Goal: Task Accomplishment & Management: Complete application form

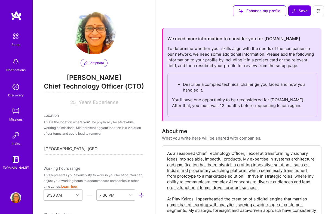
select select "IN"
select select "Right Now"
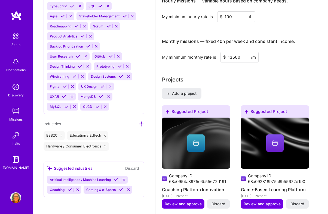
scroll to position [494, 0]
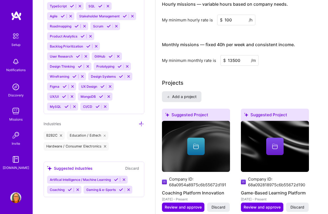
click at [186, 96] on span "Add a project" at bounding box center [182, 96] width 30 height 5
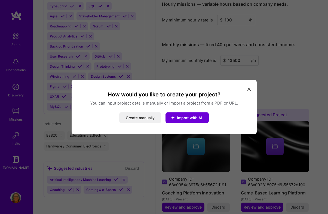
click at [249, 86] on button "modal" at bounding box center [248, 89] width 7 height 9
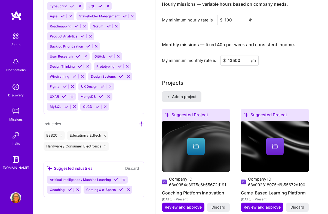
click at [188, 99] on span "Add a project" at bounding box center [182, 96] width 30 height 5
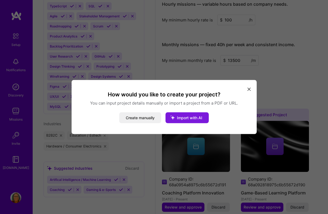
click at [197, 118] on span "Import with AI" at bounding box center [189, 118] width 25 height 5
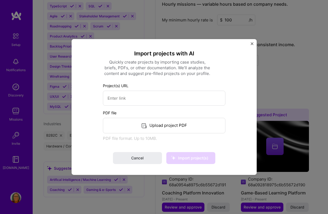
click at [252, 43] on img "Close" at bounding box center [251, 43] width 3 height 3
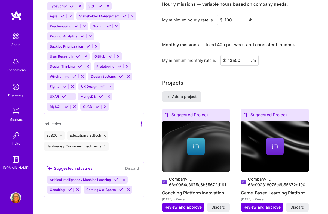
click at [183, 95] on span "Add a project" at bounding box center [182, 96] width 30 height 5
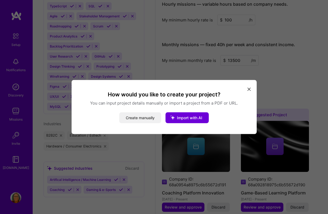
click at [144, 119] on button "Create manually" at bounding box center [140, 118] width 42 height 11
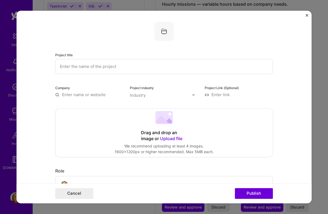
click at [155, 68] on input "text" at bounding box center [163, 66] width 217 height 15
click at [98, 96] on input "text" at bounding box center [89, 95] width 68 height 6
type input "w"
type input "koach.a"
click at [101, 108] on div "koach.a" at bounding box center [96, 107] width 20 height 10
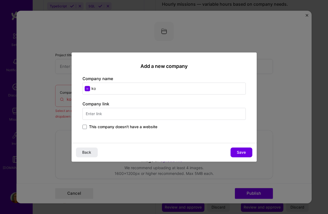
type input "k"
type input "Koach AI Technologies"
click at [122, 114] on input "text" at bounding box center [163, 114] width 163 height 12
type input "2"
type input "[URL]"
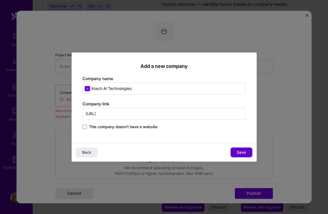
click at [234, 152] on button "Save" at bounding box center [241, 153] width 22 height 10
type input "Koach AI Technologies"
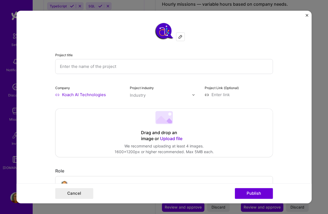
click at [160, 88] on div "Project industry Industry" at bounding box center [164, 91] width 68 height 13
click at [160, 93] on input "text" at bounding box center [161, 95] width 62 height 6
click at [148, 107] on div "No options" at bounding box center [144, 106] width 27 height 10
click at [175, 96] on input "text" at bounding box center [161, 95] width 62 height 6
type input "ED Tech"
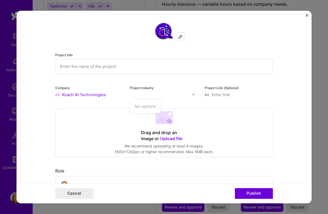
click at [244, 131] on div "Drag and drop an image or Upload file Upload file We recommend uploading at lea…" at bounding box center [163, 133] width 217 height 48
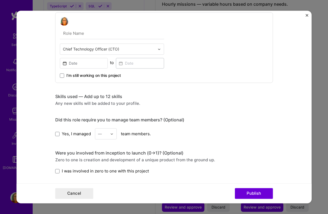
scroll to position [174, 0]
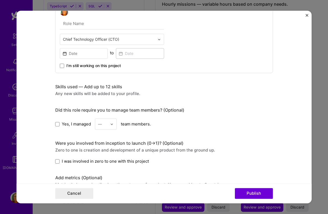
click at [131, 27] on input "text" at bounding box center [112, 23] width 104 height 11
type input "Chief Product and Technology Officer"
click at [92, 54] on input at bounding box center [84, 53] width 48 height 11
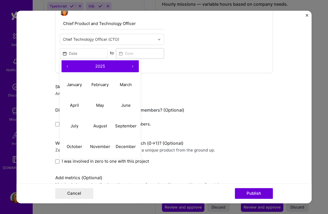
click at [69, 66] on button "‹" at bounding box center [67, 66] width 12 height 12
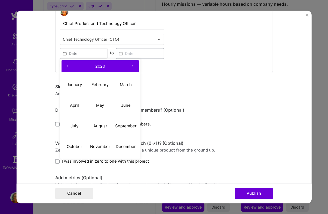
click at [69, 66] on button "‹" at bounding box center [67, 66] width 12 height 12
click at [128, 107] on abbr "June" at bounding box center [126, 105] width 10 height 5
type input "[DATE]"
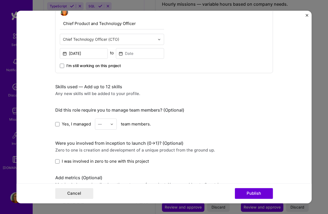
click at [64, 69] on div "Chief Product and Technology Officer Chief Technology Officer (CTO) [DATE] to I…" at bounding box center [163, 37] width 217 height 71
click at [61, 66] on span at bounding box center [62, 66] width 4 height 4
click at [0, 0] on input "I’m still working on this project" at bounding box center [0, 0] width 0 height 0
click at [99, 124] on div "—" at bounding box center [100, 124] width 4 height 6
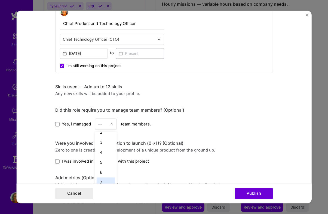
click at [110, 178] on div "7" at bounding box center [105, 182] width 18 height 10
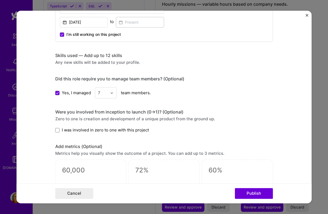
scroll to position [233, 0]
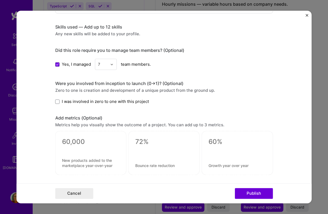
click at [58, 104] on label "I was involved in zero to one with this project" at bounding box center [102, 102] width 94 height 6
click at [0, 0] on input "I was involved in zero to one with this project" at bounding box center [0, 0] width 0 height 0
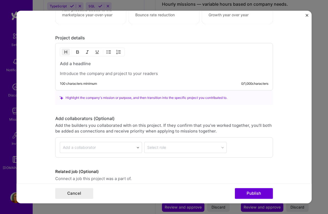
scroll to position [401, 0]
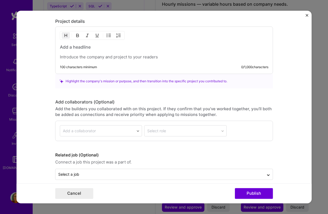
click at [117, 55] on p at bounding box center [164, 57] width 208 height 5
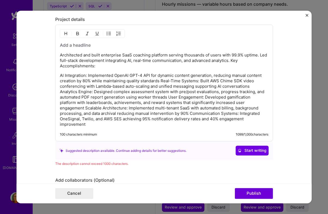
click at [104, 48] on h3 at bounding box center [164, 45] width 208 height 6
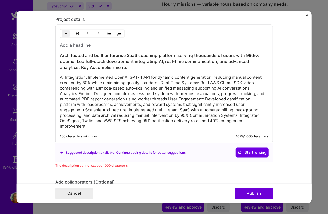
scroll to position [407, 0]
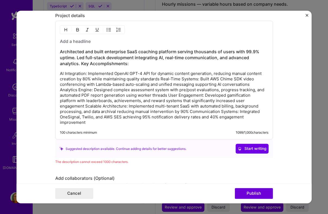
click at [154, 83] on p "AI Integration: Implemented OpenAI GPT-4 API for dynamic content generation, re…" at bounding box center [164, 98] width 208 height 54
click at [199, 80] on p "AI Integration: Implemented OpenAI GPT-4 API for dynamic content generation, re…" at bounding box center [164, 98] width 208 height 54
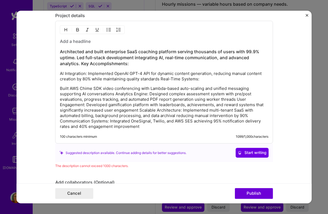
click at [115, 94] on p "Built AWS Chime SDK video conferencing with Lambda-based auto-scaling and unifi…" at bounding box center [164, 107] width 208 height 43
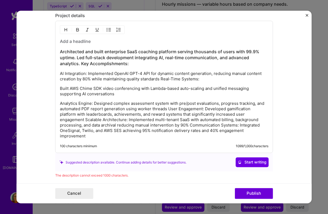
click at [205, 108] on p "Analytics Engine: Designed complex assessment system with pre/post evaluations,…" at bounding box center [164, 120] width 208 height 38
click at [166, 109] on p "Analytics Engine: Designed complex assessment system with pre/post evaluations,…" at bounding box center [164, 120] width 208 height 38
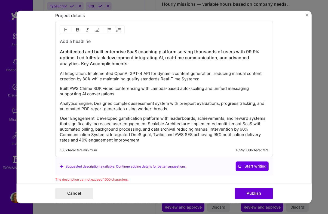
click at [149, 125] on p "User Engagement: Developed gamification platform with leaderboards, achievement…" at bounding box center [164, 129] width 208 height 27
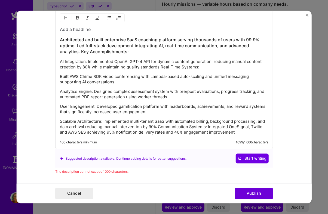
scroll to position [419, 0]
click at [157, 127] on p "Scalable Architecture: Implemented multi-tenant SaaS with automated billing, ba…" at bounding box center [164, 127] width 208 height 16
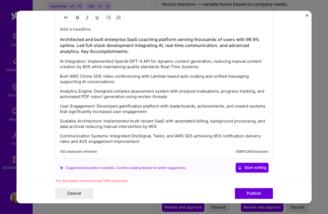
click at [175, 125] on p "Scalable Architecture: Implemented multi-tenant SaaS with automated billing, ba…" at bounding box center [164, 124] width 208 height 11
click at [220, 124] on p "Scalable Architecture: Implemented multi-tenant SaaS with automated billing, ba…" at bounding box center [164, 124] width 208 height 11
drag, startPoint x: 211, startPoint y: 122, endPoint x: 130, endPoint y: 123, distance: 80.7
click at [130, 123] on p "Scalable Architecture: Implemented multi-tenant SaaS with automated billing, ba…" at bounding box center [164, 124] width 208 height 11
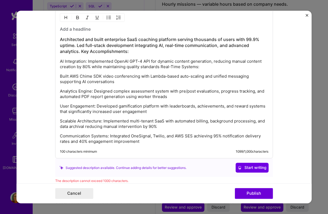
drag, startPoint x: 160, startPoint y: 128, endPoint x: 58, endPoint y: 121, distance: 102.4
click at [58, 121] on div "Architected and built enterprise SaaS coaching platform serving thousands of us…" at bounding box center [163, 84] width 217 height 150
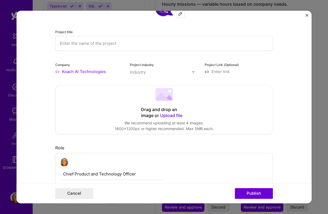
scroll to position [0, 0]
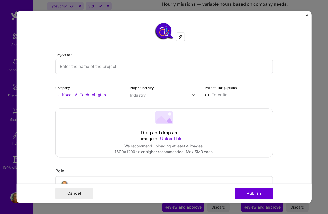
click at [79, 66] on input "text" at bounding box center [163, 66] width 217 height 15
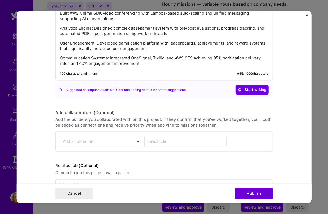
scroll to position [499, 0]
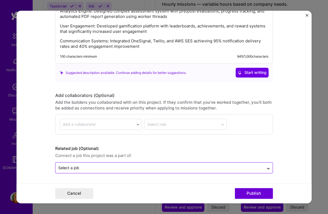
click at [86, 171] on div "Select a job" at bounding box center [159, 168] width 208 height 11
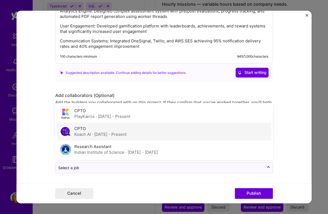
click at [95, 132] on span "· [DATE] - Present" at bounding box center [109, 134] width 35 height 5
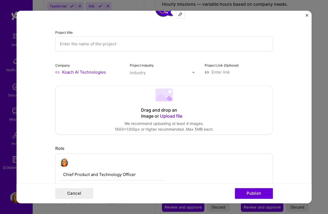
scroll to position [20, 0]
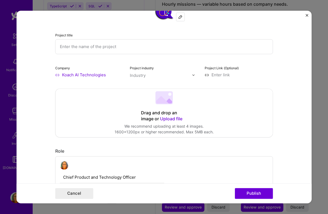
click at [94, 48] on input "text" at bounding box center [163, 46] width 217 height 15
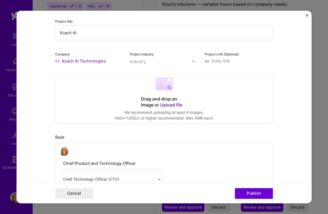
scroll to position [0, 0]
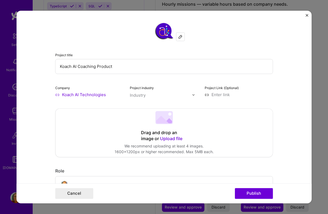
click at [91, 68] on input "Koach AI Coaching Product" at bounding box center [163, 66] width 217 height 15
click at [78, 67] on input "Koach AI Impact Product" at bounding box center [163, 66] width 217 height 15
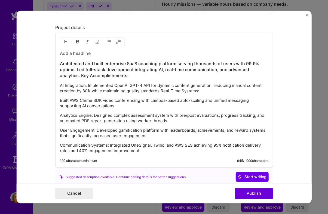
scroll to position [396, 0]
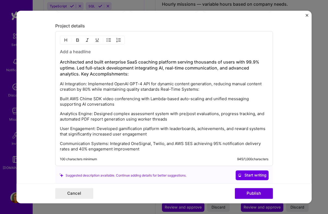
click at [90, 52] on h3 at bounding box center [164, 52] width 208 height 6
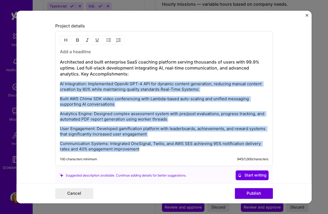
drag, startPoint x: 145, startPoint y: 152, endPoint x: 50, endPoint y: 82, distance: 117.5
click at [50, 82] on form "Project title Koach AI - Impact Product Company Koach AI Technologies Project i…" at bounding box center [163, 107] width 295 height 193
click at [107, 41] on img "button" at bounding box center [109, 40] width 4 height 4
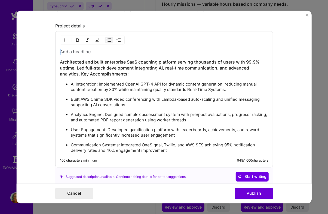
click at [178, 143] on p "Communication Systems: Integrated OneSignal, Twilio, and AWS SES achieving 95% …" at bounding box center [169, 148] width 197 height 11
drag, startPoint x: 238, startPoint y: 62, endPoint x: 74, endPoint y: 69, distance: 163.8
click at [74, 69] on h3 "Architected and built enterprise SaaS coaching platform serving thousands of us…" at bounding box center [164, 68] width 208 height 18
click at [128, 92] on p "AI Integration: Implemented OpenAI GPT-4 API for dynamic content generation, re…" at bounding box center [169, 87] width 197 height 11
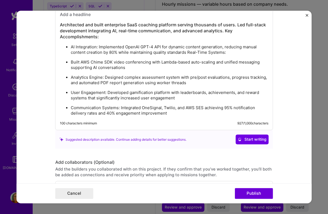
scroll to position [434, 0]
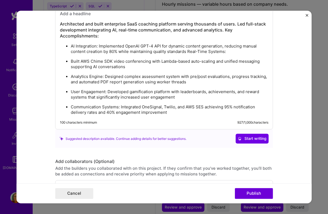
click at [224, 29] on h3 "Architected and built enterprise SaaS coaching platform serving thousands of us…" at bounding box center [164, 30] width 208 height 18
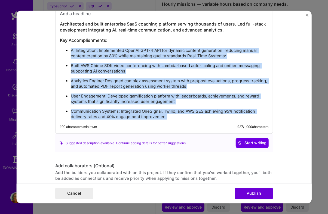
drag, startPoint x: 61, startPoint y: 47, endPoint x: 223, endPoint y: 123, distance: 178.9
click at [223, 123] on div "Architected and built enterprise SaaS coaching platform serving thousands of us…" at bounding box center [163, 63] width 217 height 141
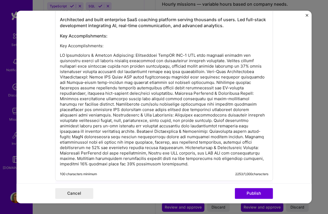
scroll to position [439, 0]
drag, startPoint x: 107, startPoint y: 47, endPoint x: 52, endPoint y: 46, distance: 55.5
click at [52, 46] on form "Project title Koach AI - Impact Product Company Koach AI Technologies Project i…" at bounding box center [163, 107] width 295 height 193
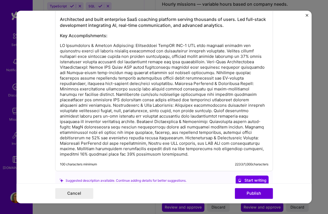
click at [180, 164] on div "100 characters minimum 2233 / 1,000 characters" at bounding box center [164, 165] width 208 height 4
click at [61, 67] on p at bounding box center [164, 100] width 208 height 114
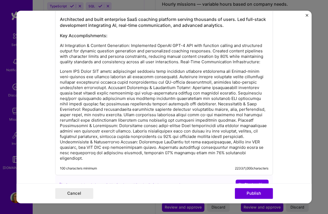
click at [125, 88] on p at bounding box center [164, 115] width 208 height 92
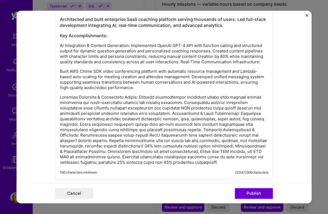
click at [175, 115] on p at bounding box center [164, 130] width 208 height 71
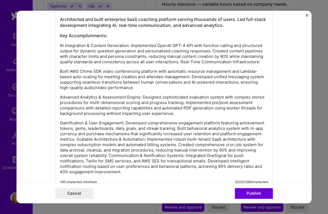
click at [77, 139] on p "Gamification & User Engagement: Developed comprehensive engagement platform fea…" at bounding box center [164, 148] width 208 height 54
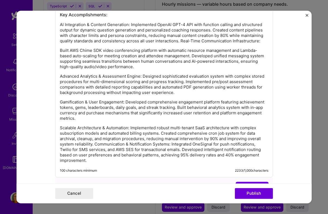
scroll to position [460, 0]
click at [93, 145] on p "Scalable Architecture & Automation: Implemented robust multi-tenant SaaS archit…" at bounding box center [164, 144] width 208 height 38
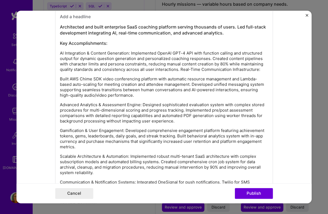
scroll to position [430, 0]
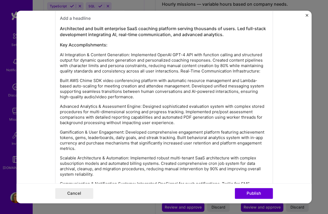
click at [182, 71] on p "AI Integration & Content Generation: Implemented OpenAI GPT-4 API with function…" at bounding box center [164, 63] width 208 height 22
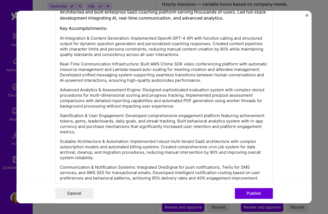
scroll to position [445, 0]
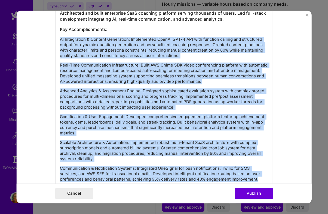
drag, startPoint x: 60, startPoint y: 42, endPoint x: 139, endPoint y: 197, distance: 173.3
click at [139, 197] on form "Project title Koach AI - Impact Product Company Koach AI Technologies Project i…" at bounding box center [163, 107] width 295 height 193
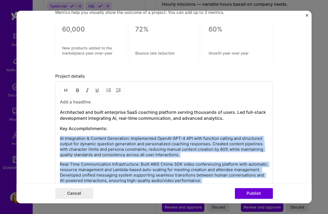
scroll to position [342, 0]
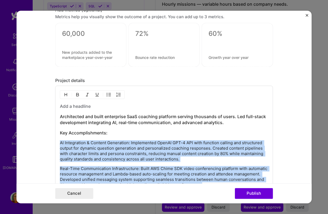
click at [107, 95] on img "button" at bounding box center [109, 95] width 4 height 4
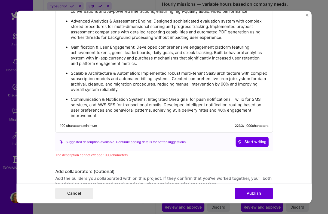
scroll to position [516, 0]
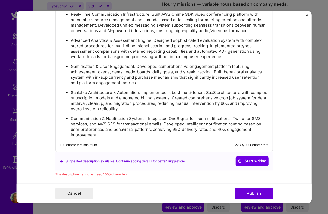
click at [124, 125] on p "Communication & Notification Systems: Integrated OneSignal for push notificatio…" at bounding box center [169, 127] width 197 height 22
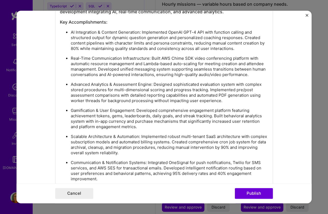
scroll to position [448, 0]
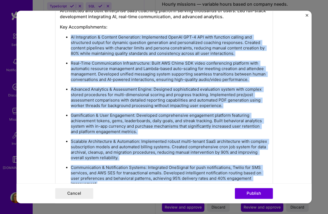
drag, startPoint x: 64, startPoint y: 36, endPoint x: 109, endPoint y: 191, distance: 162.0
click at [109, 191] on form "Project title Koach AI - Impact Product Company Koach AI Technologies Project i…" at bounding box center [163, 107] width 295 height 193
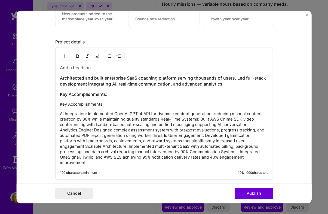
scroll to position [378, 0]
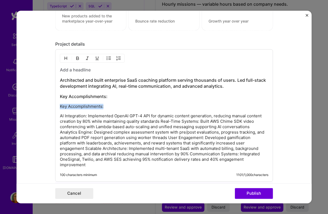
drag, startPoint x: 108, startPoint y: 105, endPoint x: 57, endPoint y: 105, distance: 50.8
click at [57, 105] on div "Architected and built enterprise SaaS coaching platform serving thousands of us…" at bounding box center [163, 115] width 217 height 133
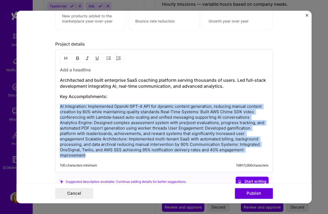
drag, startPoint x: 239, startPoint y: 152, endPoint x: 60, endPoint y: 107, distance: 185.1
click at [60, 107] on p "AI Integration: Implemented OpenAI GPT-4 API for dynamic content generation, re…" at bounding box center [164, 131] width 208 height 54
click at [106, 58] on button "button" at bounding box center [109, 58] width 8 height 7
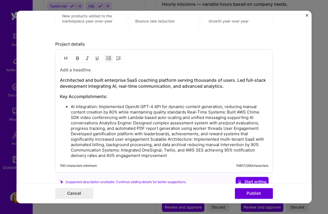
click at [188, 113] on p "AI Integration: Implemented OpenAI GPT-4 API for dynamic content generation, re…" at bounding box center [169, 131] width 197 height 54
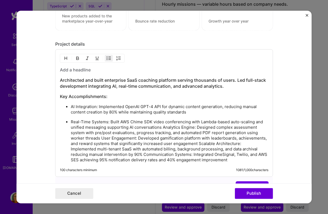
click at [162, 128] on p "Real-Time Systems: Built AWS Chime SDK video conferencing with Lambda-based aut…" at bounding box center [169, 141] width 197 height 43
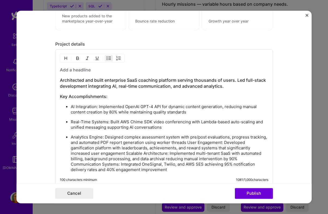
click at [187, 143] on p "Analytics Engine: Designed complex assessment system with pre/post evaluations,…" at bounding box center [169, 154] width 197 height 38
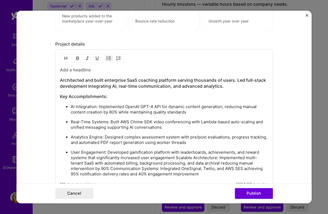
click at [174, 158] on p "User Engagement: Developed gamification platform with leaderboards, achievement…" at bounding box center [169, 163] width 197 height 27
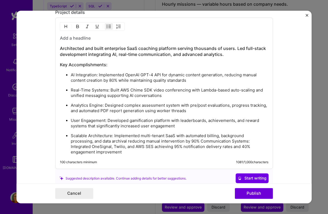
scroll to position [412, 0]
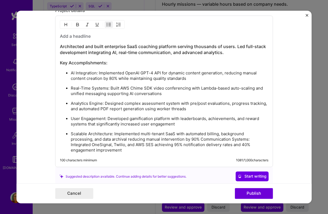
click at [201, 139] on p "Scalable Architecture: Implemented multi-tenant SaaS with automated billing, ba…" at bounding box center [169, 143] width 197 height 22
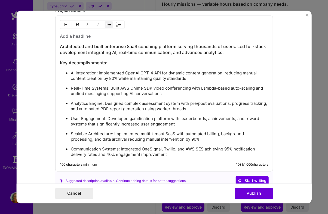
click at [172, 148] on p "Communication Systems: Integrated OneSignal, Twilio, and AWS SES achieving 95% …" at bounding box center [169, 152] width 197 height 11
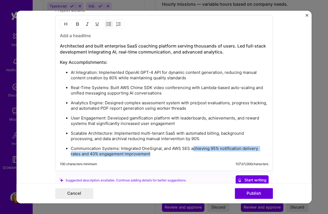
drag, startPoint x: 193, startPoint y: 147, endPoint x: 196, endPoint y: 155, distance: 8.8
click at [196, 155] on p "Communication Systems: Integrated OneSignal, and AWS SES achieving 95% notifica…" at bounding box center [169, 151] width 197 height 11
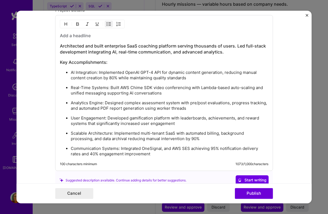
click at [92, 152] on p "Communication Systems: Integrated OneSignal, and AWS SES achieving 95% notifica…" at bounding box center [169, 151] width 197 height 11
click at [211, 147] on p "Communication Systems: Integrated OneSignal, and AWS SES achieving 95% notifica…" at bounding box center [169, 151] width 197 height 11
click at [112, 79] on p "AI Integration: Implemented OpenAI GPT-4 API for dynamic content generation, re…" at bounding box center [169, 75] width 197 height 11
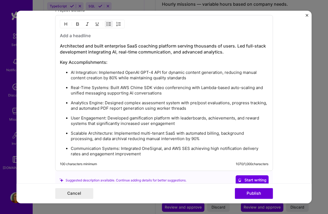
click at [112, 79] on p "AI Integration: Implemented OpenAI GPT-4 API for dynamic content generation, re…" at bounding box center [169, 75] width 197 height 11
click at [220, 133] on p "Scalable Architecture: Implemented multi-tenant SaaS with automated billing, ba…" at bounding box center [169, 136] width 197 height 11
drag, startPoint x: 220, startPoint y: 133, endPoint x: 141, endPoint y: 132, distance: 79.6
click at [141, 132] on p "Scalable Architecture: Implemented multi-tenant SaaS with automated billing, ba…" at bounding box center [169, 136] width 197 height 11
drag, startPoint x: 116, startPoint y: 140, endPoint x: 50, endPoint y: 134, distance: 65.8
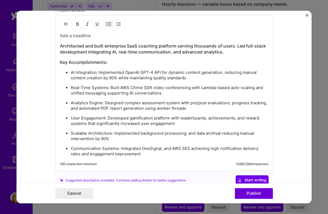
click at [50, 134] on form "Project title Koach AI - Impact Product Company Koach AI Technologies Project i…" at bounding box center [163, 107] width 295 height 193
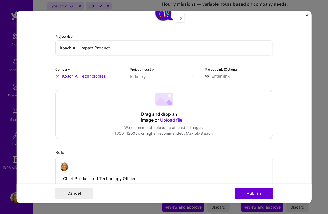
scroll to position [19, 0]
click at [168, 103] on icon at bounding box center [168, 102] width 8 height 5
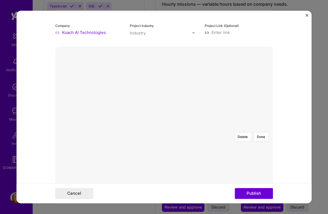
scroll to position [61, 0]
click at [209, 129] on div at bounding box center [268, 207] width 208 height 157
click at [55, 135] on form "Project title Koach AI - Impact Product Company Koach AI Technologies Project i…" at bounding box center [163, 107] width 295 height 193
click at [173, 129] on div at bounding box center [277, 207] width 208 height 157
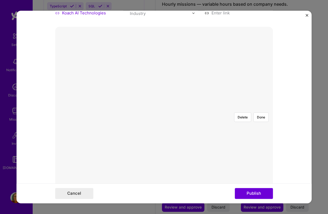
scroll to position [81, 0]
click at [259, 113] on button "Done" at bounding box center [260, 118] width 15 height 10
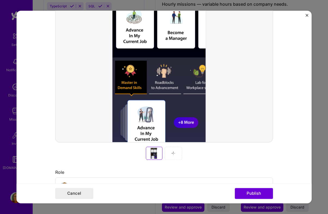
scroll to position [129, 0]
click at [175, 153] on img at bounding box center [173, 153] width 4 height 4
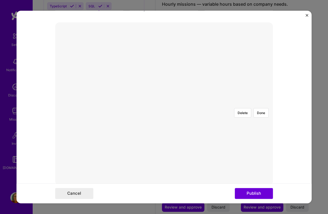
scroll to position [31, 0]
click at [241, 163] on button "Delete" at bounding box center [242, 168] width 17 height 10
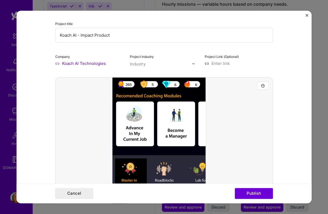
click at [245, 139] on div at bounding box center [163, 158] width 217 height 163
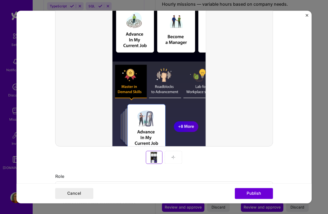
scroll to position [126, 0]
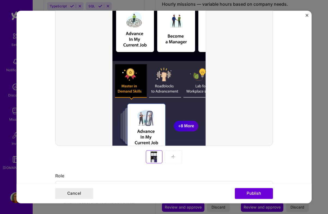
click at [178, 154] on div at bounding box center [172, 156] width 17 height 13
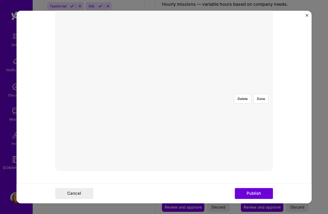
scroll to position [98, 0]
click at [173, 92] on div at bounding box center [277, 170] width 208 height 157
click at [259, 97] on button "Done" at bounding box center [260, 102] width 15 height 10
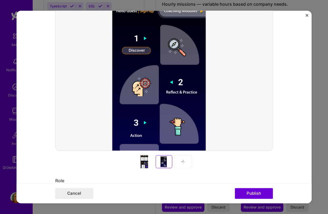
scroll to position [123, 0]
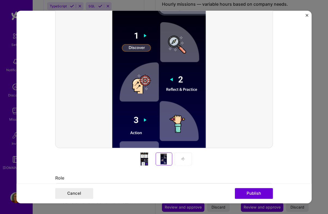
click at [184, 158] on img at bounding box center [183, 159] width 4 height 4
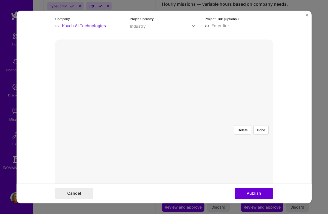
scroll to position [67, 0]
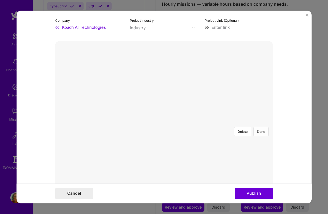
click at [263, 127] on button "Done" at bounding box center [260, 132] width 15 height 10
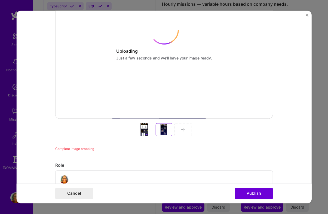
scroll to position [179, 0]
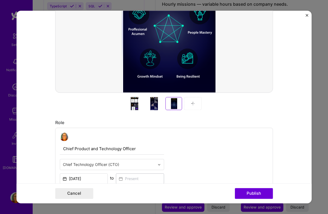
click at [184, 103] on div at bounding box center [192, 103] width 17 height 13
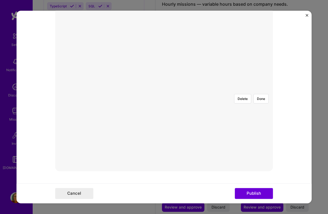
scroll to position [95, 0]
click at [263, 95] on div at bounding box center [268, 173] width 208 height 157
click at [264, 99] on button "Done" at bounding box center [260, 104] width 15 height 10
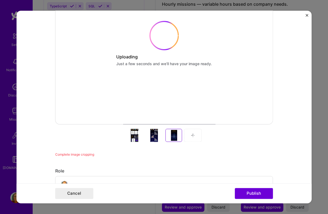
scroll to position [154, 0]
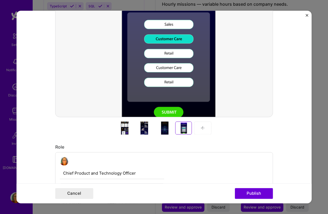
click at [202, 149] on div "Role" at bounding box center [163, 147] width 217 height 6
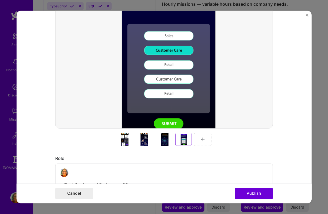
scroll to position [183, 0]
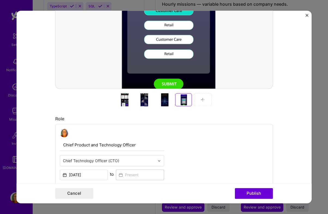
click at [127, 101] on div at bounding box center [124, 99] width 17 height 13
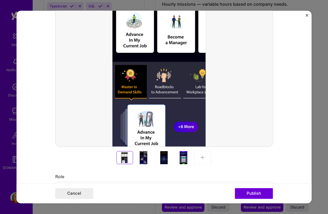
scroll to position [140, 0]
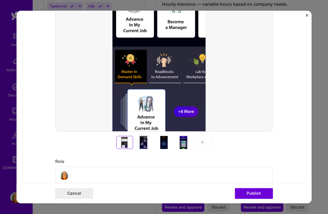
click at [145, 145] on div at bounding box center [143, 142] width 17 height 13
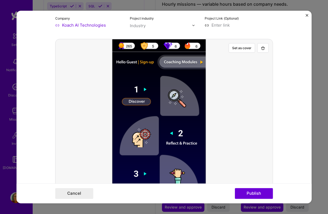
scroll to position [82, 0]
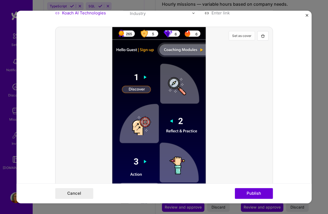
click at [245, 36] on button "Set as cover" at bounding box center [241, 36] width 26 height 10
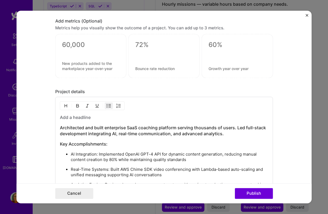
scroll to position [470, 0]
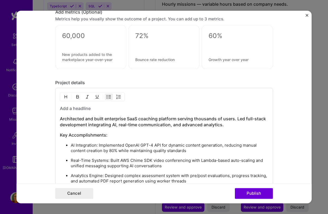
click at [104, 59] on textarea at bounding box center [90, 57] width 57 height 10
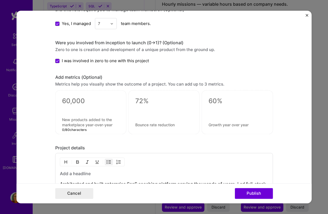
scroll to position [393, 0]
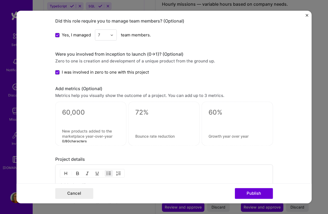
click at [139, 132] on div at bounding box center [163, 124] width 71 height 44
click at [139, 138] on textarea at bounding box center [163, 136] width 57 height 5
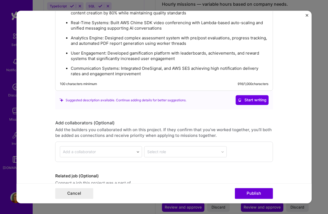
scroll to position [607, 0]
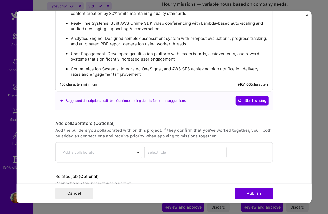
click at [105, 69] on p "Communication Systems: Integrated OneSignal, and AWS SES achieving high notific…" at bounding box center [169, 72] width 197 height 11
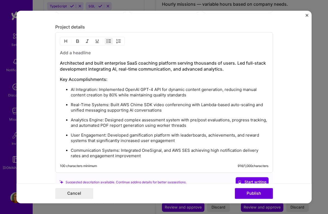
scroll to position [513, 0]
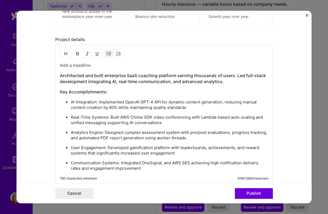
click at [87, 77] on h3 "Architected and built enterprise SaaS coaching platform serving thousands of us…" at bounding box center [164, 79] width 208 height 12
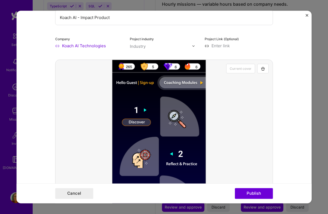
scroll to position [0, 0]
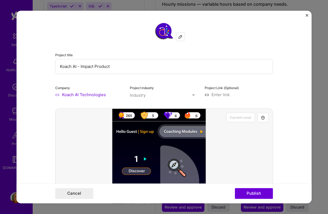
click at [86, 67] on input "Koach AI - Impact Product" at bounding box center [163, 66] width 217 height 15
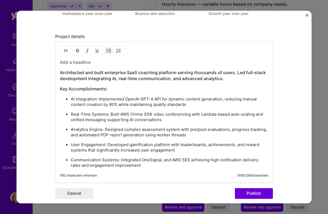
scroll to position [517, 0]
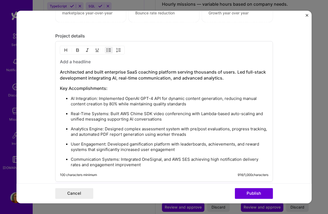
type input "Koach AI - Challenges & Problems solved"
click at [72, 66] on div "Architected and built enterprise SaaS coaching platform serving thousands of us…" at bounding box center [164, 113] width 208 height 109
click at [71, 63] on h3 at bounding box center [164, 62] width 208 height 6
click at [71, 63] on h3 "Product Architecture & Engineering" at bounding box center [164, 62] width 208 height 6
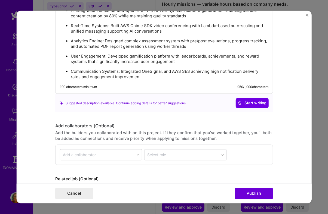
scroll to position [635, 0]
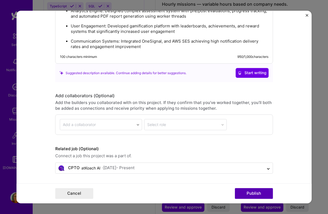
click at [242, 193] on button "Publish" at bounding box center [254, 193] width 38 height 11
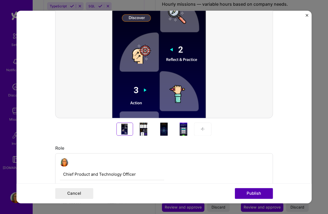
scroll to position [11, 0]
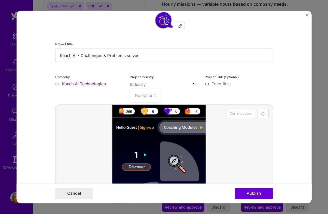
click at [193, 86] on div at bounding box center [195, 84] width 6 height 6
click at [194, 84] on img at bounding box center [193, 83] width 3 height 3
click at [157, 90] on div "Industry is required" at bounding box center [164, 91] width 68 height 6
click at [151, 84] on input "text" at bounding box center [161, 85] width 62 height 6
type input "P"
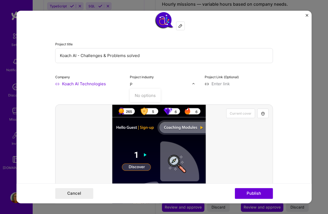
click at [147, 95] on div "No options" at bounding box center [144, 96] width 27 height 10
click at [138, 95] on div "No options" at bounding box center [144, 96] width 27 height 10
click at [147, 88] on div at bounding box center [161, 84] width 62 height 7
click at [149, 85] on input "text" at bounding box center [161, 85] width 62 height 6
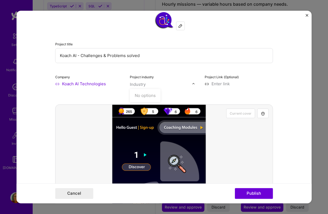
click at [130, 85] on div "Industry" at bounding box center [138, 85] width 16 height 6
click at [194, 86] on img at bounding box center [193, 83] width 3 height 3
click at [181, 85] on input "text" at bounding box center [161, 85] width 62 height 6
click at [179, 83] on input "text" at bounding box center [161, 85] width 62 height 6
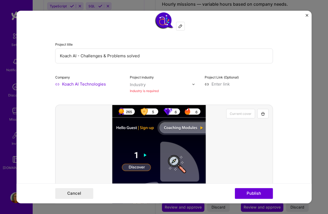
click at [140, 83] on div "Industry" at bounding box center [138, 85] width 16 height 6
type input "P"
type input "Professional Training"
click at [166, 86] on input "text" at bounding box center [161, 85] width 62 height 6
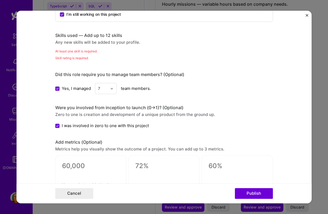
scroll to position [335, 0]
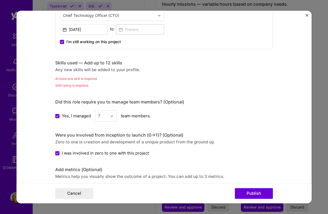
click at [76, 84] on div "Skill rating is required." at bounding box center [163, 86] width 217 height 6
click at [82, 68] on div "Any new skills will be added to your profile." at bounding box center [163, 70] width 217 height 6
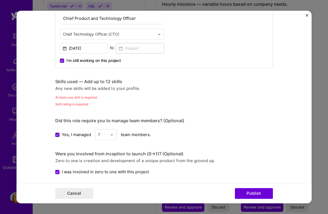
scroll to position [313, 0]
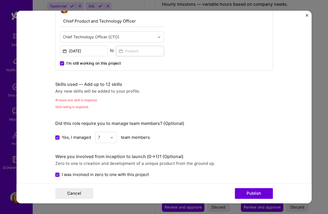
click at [78, 83] on div "Skills used — Add up to 12 skills" at bounding box center [163, 85] width 217 height 6
click at [73, 90] on div "Any new skills will be added to your profile." at bounding box center [163, 91] width 217 height 6
click at [72, 95] on div "Skills used — Add up to 12 skills Any new skills will be added to your profile.…" at bounding box center [163, 96] width 217 height 28
click at [71, 100] on div "At least one skill is required." at bounding box center [163, 100] width 217 height 6
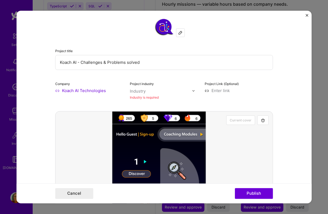
scroll to position [3, 0]
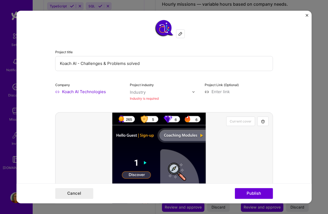
click at [140, 98] on div "Industry is required" at bounding box center [164, 99] width 68 height 6
click at [179, 36] on div at bounding box center [180, 34] width 8 height 8
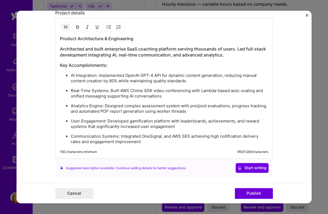
scroll to position [562, 0]
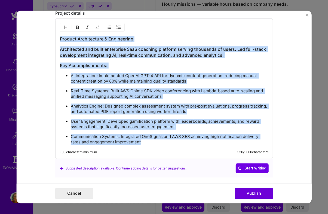
drag, startPoint x: 60, startPoint y: 38, endPoint x: 150, endPoint y: 147, distance: 140.7
click at [150, 147] on div "Product Architecture & Engineering Architected and built enterprise SaaS coachi…" at bounding box center [163, 88] width 217 height 141
copy div "Product Architecture & Engineering Architected and built enterprise SaaS coachi…"
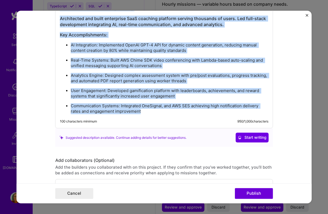
scroll to position [585, 0]
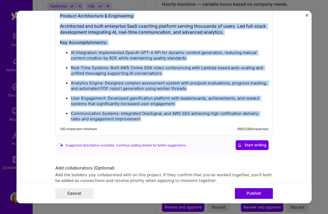
click at [286, 117] on form "Project title Koach AI - Challenges & Problems solved Company Koach AI Technolo…" at bounding box center [163, 107] width 295 height 193
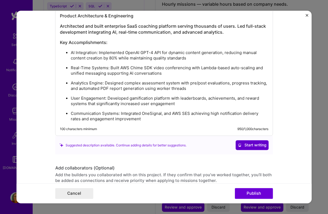
click at [267, 142] on button "Start writing" at bounding box center [251, 146] width 33 height 10
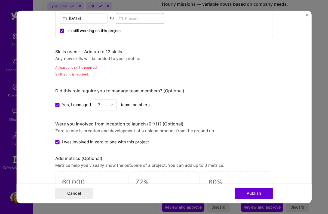
scroll to position [328, 0]
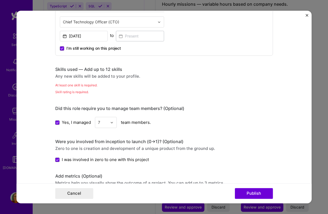
click at [108, 80] on div "Skills used — Add up to 12 skills Any new skills will be added to your profile.…" at bounding box center [163, 81] width 217 height 28
click at [82, 87] on div "At least one skill is required." at bounding box center [163, 85] width 217 height 6
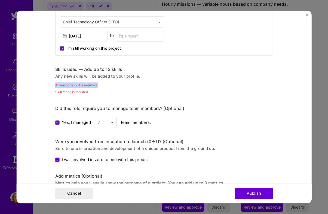
click at [82, 87] on div "At least one skill is required." at bounding box center [163, 85] width 217 height 6
click at [86, 94] on div "Skill rating is required." at bounding box center [163, 92] width 217 height 6
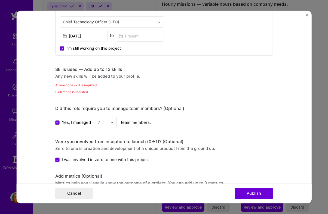
click at [85, 91] on div "Skill rating is required." at bounding box center [163, 92] width 217 height 6
click at [85, 92] on div "Skill rating is required." at bounding box center [163, 92] width 217 height 6
click at [85, 70] on div "Skills used — Add up to 12 skills" at bounding box center [163, 70] width 217 height 6
click at [85, 83] on div "At least one skill is required." at bounding box center [163, 85] width 217 height 6
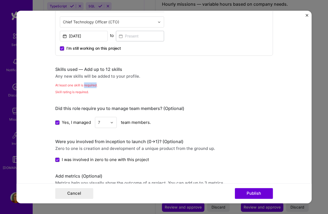
click at [85, 85] on div "At least one skill is required." at bounding box center [163, 85] width 217 height 6
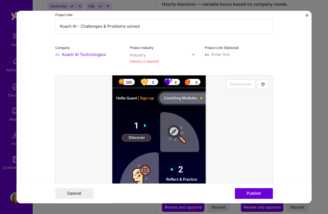
scroll to position [0, 0]
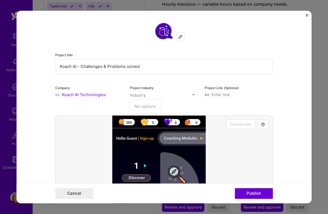
click at [141, 96] on div "Industry" at bounding box center [138, 95] width 16 height 6
click at [144, 108] on div "No options" at bounding box center [144, 106] width 27 height 10
click at [91, 192] on button "Cancel" at bounding box center [74, 193] width 38 height 11
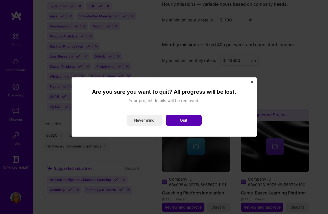
click at [183, 123] on button "Quit" at bounding box center [184, 120] width 36 height 11
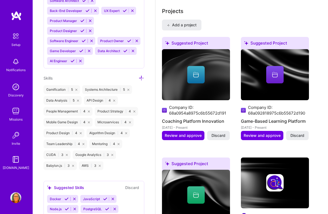
scroll to position [555, 0]
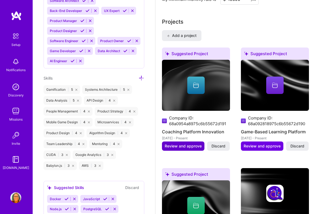
click at [191, 147] on span "Review and approve" at bounding box center [182, 146] width 37 height 5
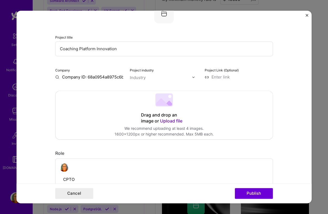
scroll to position [0, 0]
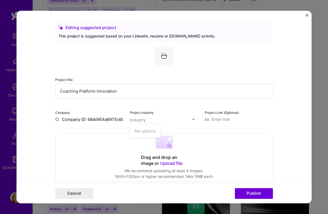
click at [192, 119] on img at bounding box center [193, 119] width 3 height 3
click at [264, 107] on div "Project title Coaching Platform Innovation Company Company ID: 68a0954a8975c6b5…" at bounding box center [163, 84] width 217 height 76
click at [305, 13] on form "Editing suggested project This project is suggested based on your LinkedIn, res…" at bounding box center [163, 107] width 295 height 193
click at [306, 15] on img "Close" at bounding box center [306, 15] width 3 height 3
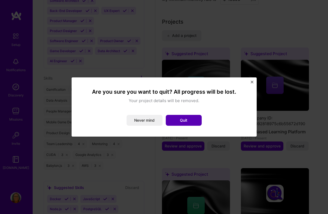
click at [177, 119] on button "Quit" at bounding box center [184, 120] width 36 height 11
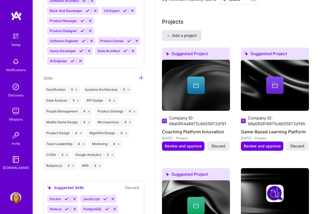
click at [186, 34] on span "Add a project" at bounding box center [182, 35] width 30 height 5
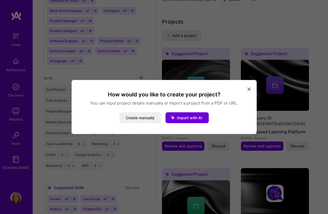
click at [193, 105] on p "You can input project details manually or import a project from a PDF or URL." at bounding box center [164, 103] width 172 height 6
click at [189, 117] on span "Import with AI" at bounding box center [189, 118] width 25 height 5
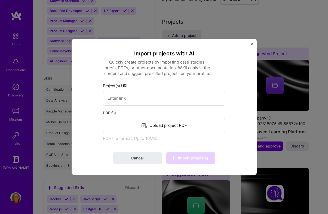
click at [171, 125] on div "Upload project PDF" at bounding box center [164, 125] width 122 height 15
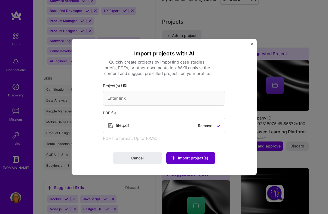
click at [193, 162] on button "Import project(s)" at bounding box center [190, 158] width 49 height 12
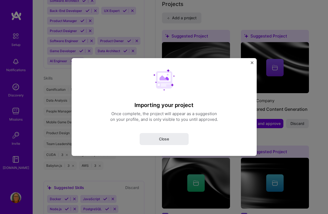
scroll to position [573, 0]
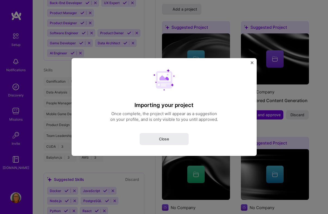
select select "IN"
select select "Right Now"
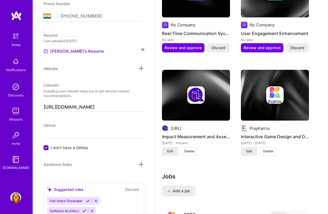
scroll to position [878, 0]
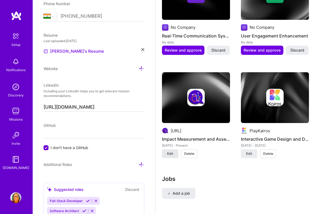
click at [168, 154] on span "Edit" at bounding box center [170, 153] width 6 height 5
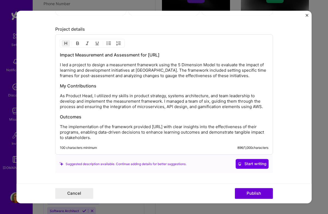
scroll to position [392, 0]
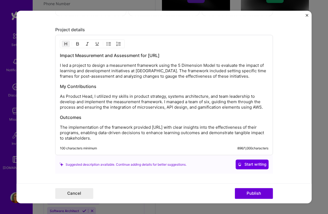
click at [307, 15] on img "Close" at bounding box center [306, 15] width 3 height 3
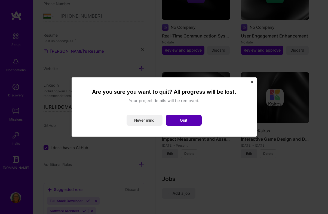
click at [185, 123] on button "Quit" at bounding box center [184, 120] width 36 height 11
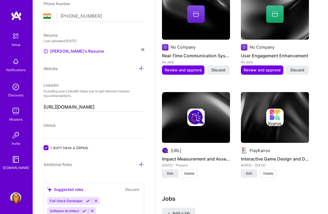
scroll to position [858, 0]
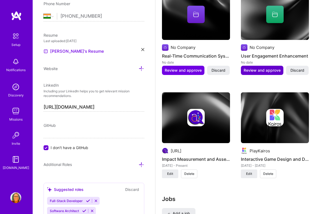
click at [258, 68] on span "Review and approve" at bounding box center [261, 70] width 37 height 5
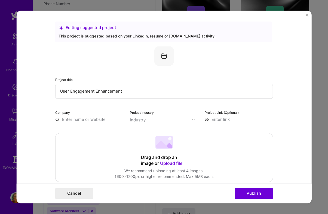
click at [206, 99] on div "Project title User Engagement Enhancement Company Project industry Industry Pro…" at bounding box center [163, 84] width 217 height 76
click at [206, 95] on input "User Engagement Enhancement" at bounding box center [163, 91] width 217 height 15
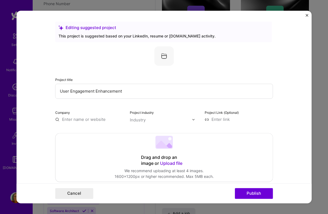
click at [206, 95] on input "User Engagement Enhancement" at bounding box center [163, 91] width 217 height 15
type input "Koach AI - Impact Product"
click at [188, 120] on input "text" at bounding box center [161, 120] width 62 height 6
click at [217, 151] on div "Drag and drop an image or Upload file Upload file We recommend uploading at lea…" at bounding box center [163, 157] width 217 height 48
click at [88, 117] on div "Company" at bounding box center [89, 116] width 68 height 13
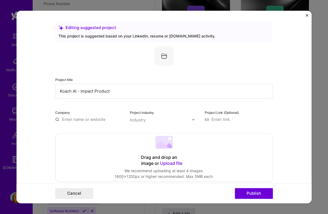
click at [87, 120] on input "text" at bounding box center [89, 120] width 68 height 6
type input "Koach AI Te"
click at [105, 135] on div "Koach AI Te" at bounding box center [99, 132] width 27 height 10
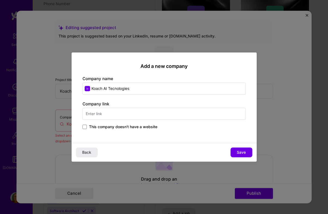
type input "Koach AI Tecnologies"
click at [116, 113] on input "text" at bounding box center [163, 114] width 163 height 12
type input "[URL]"
click at [245, 154] on button "Save" at bounding box center [241, 153] width 22 height 10
type input "Koach AI Tecnologies"
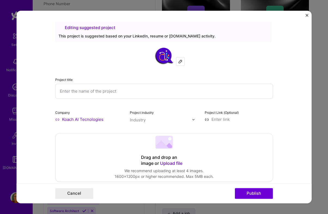
scroll to position [628, 0]
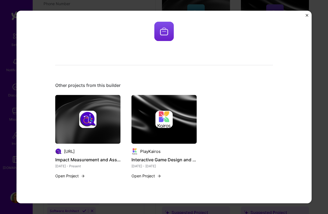
click at [305, 14] on img "Close" at bounding box center [306, 15] width 3 height 3
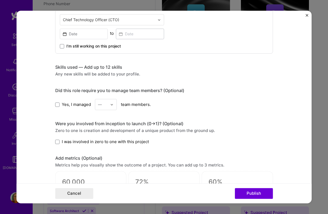
scroll to position [202, 0]
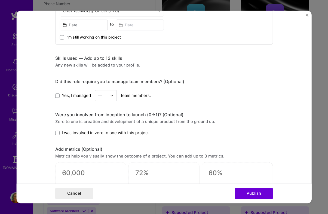
click at [307, 14] on img "Close" at bounding box center [306, 15] width 3 height 3
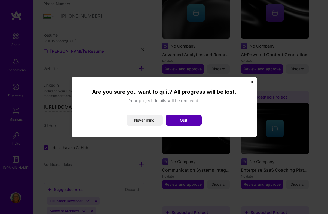
click at [181, 121] on button "Quit" at bounding box center [184, 120] width 36 height 11
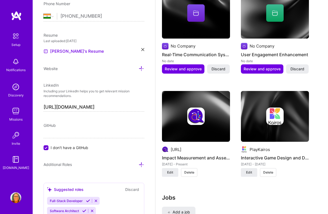
scroll to position [861, 0]
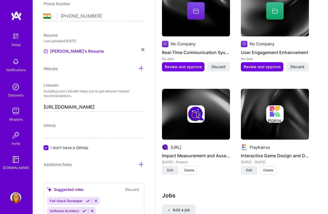
click at [211, 113] on div at bounding box center [196, 113] width 68 height 17
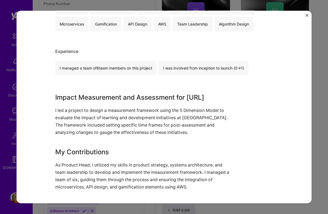
scroll to position [178, 0]
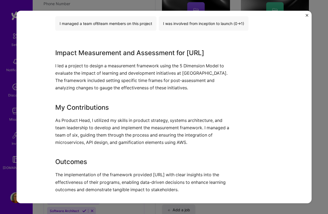
click at [307, 14] on img "Close" at bounding box center [306, 15] width 3 height 3
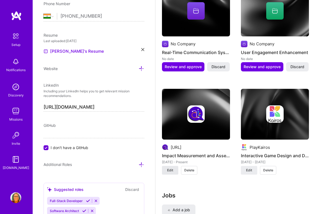
click at [170, 172] on span "Edit" at bounding box center [170, 170] width 6 height 5
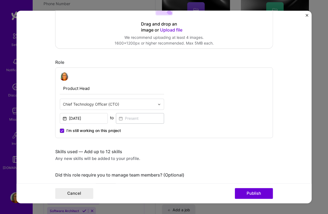
scroll to position [117, 0]
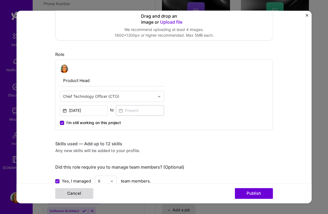
click at [72, 194] on button "Cancel" at bounding box center [74, 193] width 38 height 11
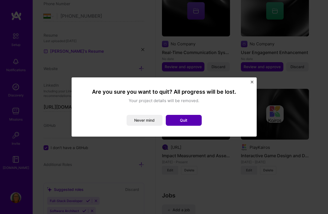
click at [181, 120] on button "Quit" at bounding box center [184, 120] width 36 height 11
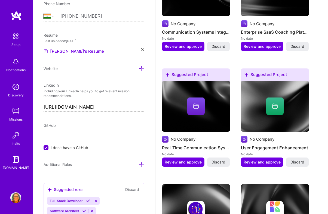
scroll to position [764, 0]
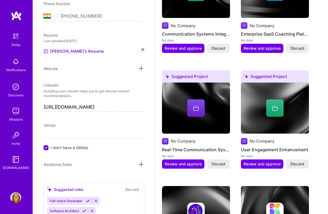
click at [276, 108] on icon at bounding box center [274, 108] width 7 height 7
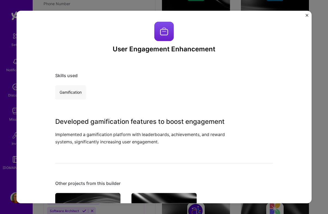
click at [306, 15] on img "Close" at bounding box center [306, 15] width 3 height 3
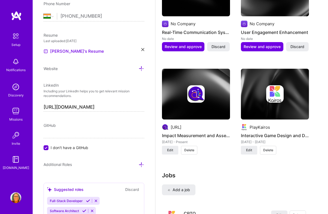
scroll to position [858, 0]
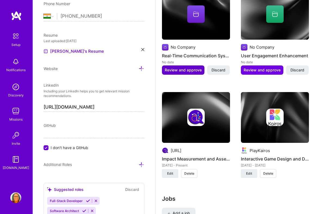
click at [185, 73] on button "Review and approve" at bounding box center [183, 70] width 42 height 9
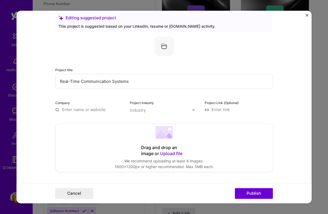
scroll to position [10, 0]
click at [139, 85] on input "Real-Time Communication Systems" at bounding box center [163, 81] width 217 height 15
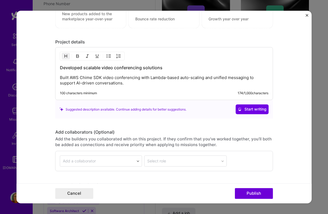
scroll to position [442, 0]
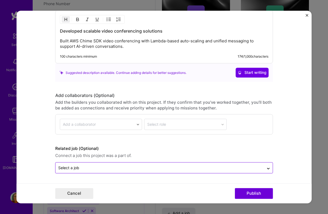
click at [105, 167] on input "text" at bounding box center [159, 168] width 203 height 6
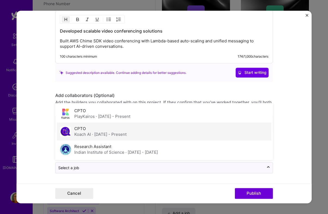
click at [108, 133] on span "· [DATE] - Present" at bounding box center [109, 134] width 35 height 5
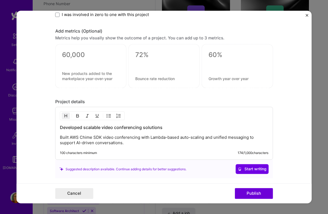
scroll to position [345, 0]
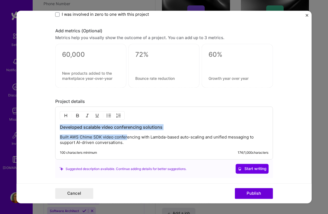
drag, startPoint x: 126, startPoint y: 139, endPoint x: 54, endPoint y: 127, distance: 73.1
click at [54, 127] on form "Editing suggested project This project is suggested based on your LinkedIn, res…" at bounding box center [163, 107] width 295 height 193
click at [138, 140] on p "Built AWS Chime SDK video conferencing with Lambda-based auto-scaling and unifi…" at bounding box center [164, 140] width 208 height 11
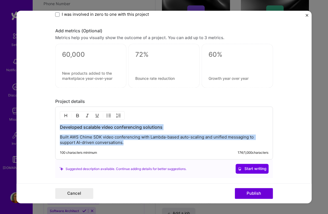
drag, startPoint x: 134, startPoint y: 142, endPoint x: 58, endPoint y: 127, distance: 77.1
click at [58, 127] on div "Developed scalable video conferencing solutions Built AWS Chime SDK video confe…" at bounding box center [163, 133] width 217 height 53
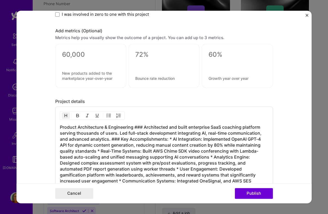
click at [120, 139] on h3 "Product Architecture & Engineering ### Architected and built enterprise SaaS co…" at bounding box center [164, 157] width 208 height 66
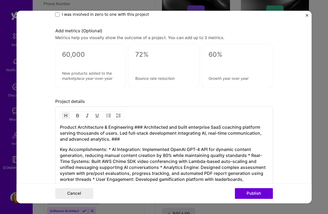
click at [115, 138] on h3 "Product Architecture & Engineering ### Architected and built enterprise SaaS co…" at bounding box center [164, 133] width 208 height 18
click at [144, 127] on h3 "Product Architecture & Engineering ### Architected and built enterprise SaaS co…" at bounding box center [164, 133] width 208 height 18
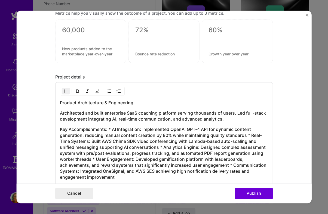
scroll to position [370, 0]
click at [108, 130] on h3 "Key Accomplishments: * AI Integration: Implemented OpenAI GPT-4 API for dynamic…" at bounding box center [164, 153] width 208 height 54
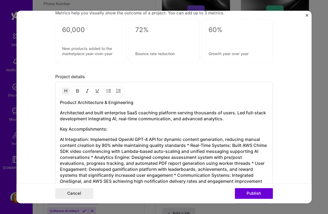
click at [191, 147] on h3 "AI Integration: Implemented OpenAI GPT-4 API for dynamic content generation, re…" at bounding box center [164, 161] width 208 height 48
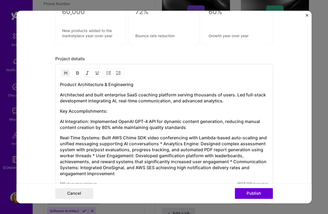
scroll to position [392, 0]
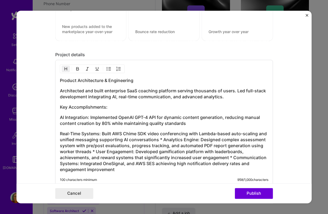
click at [162, 142] on h3 "Real-Time Systems: Built AWS Chime SDK video conferencing with Lambda-based aut…" at bounding box center [164, 152] width 208 height 42
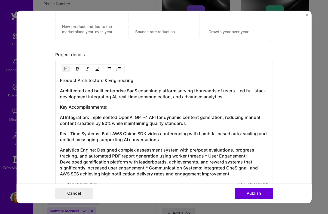
click at [207, 156] on h3 "Analytics Engine: Designed complex assessment system with pre/post evaluations,…" at bounding box center [164, 162] width 208 height 30
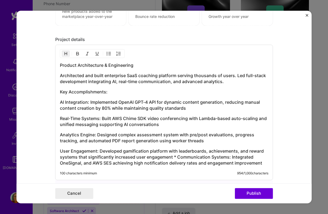
scroll to position [409, 0]
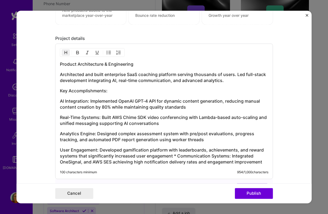
click at [176, 158] on h3 "User Engagement: Developed gamification platform with leaderboards, achievement…" at bounding box center [164, 156] width 208 height 18
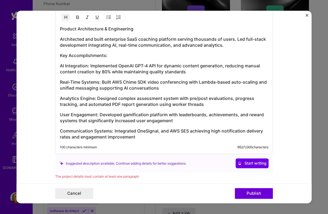
scroll to position [443, 0]
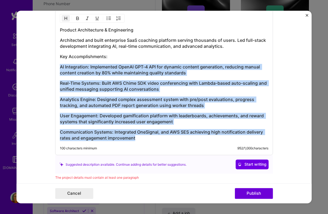
drag, startPoint x: 149, startPoint y: 141, endPoint x: 57, endPoint y: 67, distance: 118.5
click at [57, 67] on div "Product Architecture & Engineering Architected and built enterprise SaaS coachi…" at bounding box center [163, 83] width 217 height 146
click at [109, 20] on img "button" at bounding box center [109, 18] width 4 height 4
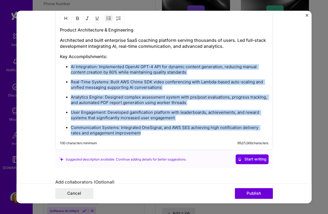
click at [120, 125] on p "Communication Systems: Integrated OneSignal, and AWS SES achieving high notific…" at bounding box center [169, 130] width 197 height 11
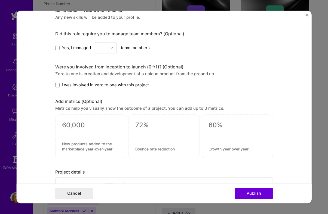
scroll to position [273, 0]
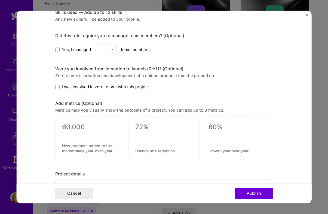
click at [57, 89] on label "I was involved in zero to one with this project" at bounding box center [102, 87] width 94 height 6
click at [0, 0] on input "I was involved in zero to one with this project" at bounding box center [0, 0] width 0 height 0
click at [57, 52] on label "Yes, I managed" at bounding box center [73, 50] width 36 height 6
click at [0, 0] on input "Yes, I managed" at bounding box center [0, 0] width 0 height 0
click at [101, 50] on div "—" at bounding box center [100, 50] width 4 height 6
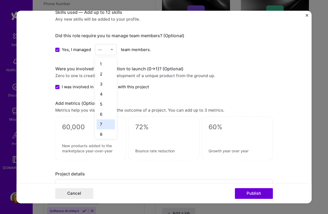
click at [110, 125] on div "7" at bounding box center [105, 124] width 18 height 10
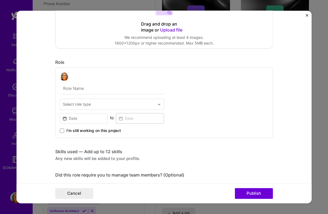
scroll to position [133, 0]
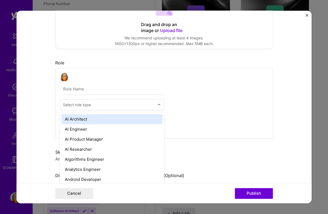
click at [95, 108] on div at bounding box center [109, 104] width 92 height 7
type input "chi"
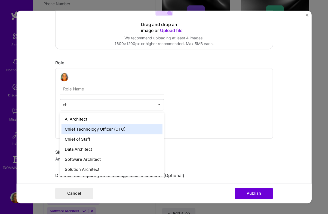
click at [96, 129] on div "Chief Technology Officer (CTO)" at bounding box center [111, 129] width 101 height 10
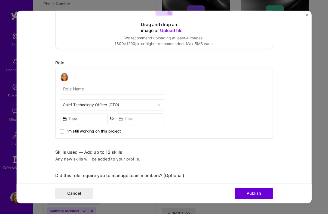
click at [93, 88] on input "text" at bounding box center [112, 88] width 104 height 11
type input "Chief Product and Technology Office"
click at [81, 118] on input at bounding box center [84, 119] width 48 height 11
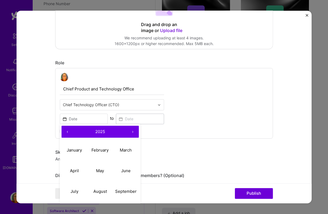
click at [67, 133] on button "‹" at bounding box center [67, 132] width 12 height 12
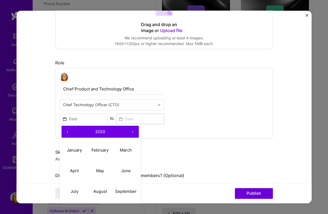
click at [67, 133] on button "‹" at bounding box center [67, 132] width 12 height 12
click at [125, 173] on abbr "June" at bounding box center [126, 170] width 10 height 5
type input "[DATE]"
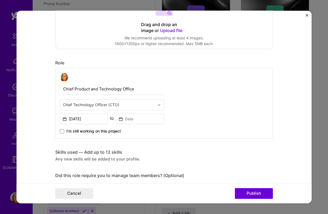
click at [68, 133] on span "I’m still working on this project" at bounding box center [93, 131] width 54 height 5
click at [0, 0] on input "I’m still working on this project" at bounding box center [0, 0] width 0 height 0
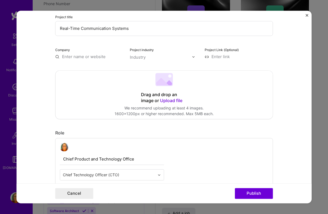
scroll to position [56, 0]
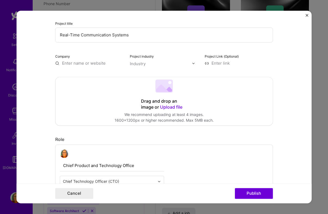
click at [166, 107] on span "Upload file" at bounding box center [171, 106] width 22 height 5
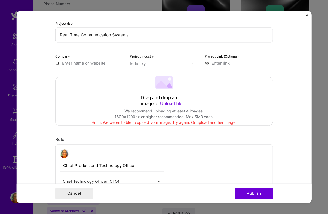
click at [173, 108] on div "We recommend uploading at least 4 images." at bounding box center [163, 111] width 99 height 6
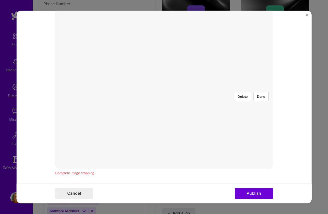
scroll to position [134, 0]
click at [261, 85] on button "Done" at bounding box center [260, 90] width 15 height 10
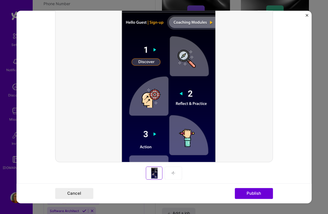
click at [172, 172] on img at bounding box center [173, 173] width 4 height 4
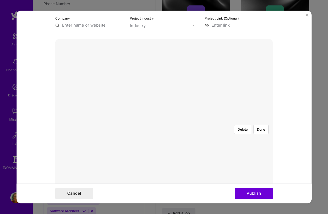
scroll to position [93, 0]
click at [260, 126] on button "Done" at bounding box center [260, 131] width 15 height 10
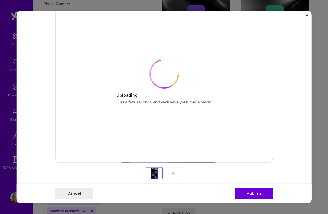
scroll to position [136, 0]
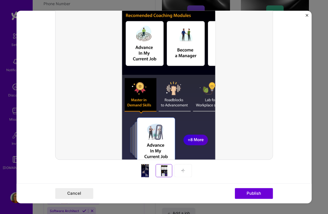
click at [183, 171] on img at bounding box center [183, 171] width 4 height 4
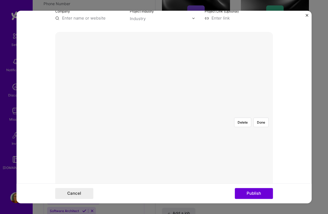
scroll to position [76, 0]
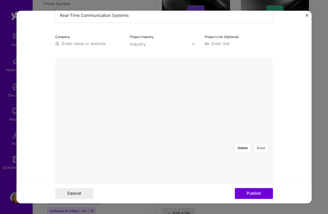
click at [264, 143] on button "Done" at bounding box center [260, 148] width 15 height 10
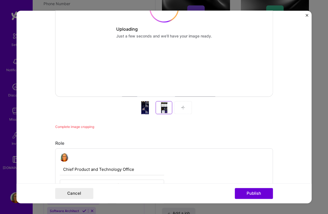
scroll to position [201, 0]
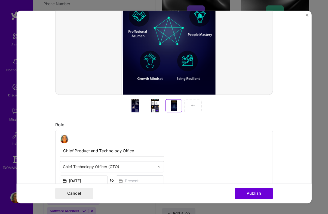
click at [192, 107] on img at bounding box center [193, 106] width 4 height 4
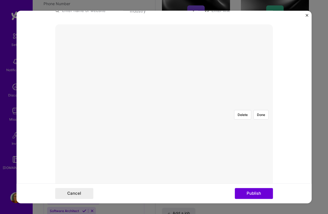
scroll to position [97, 0]
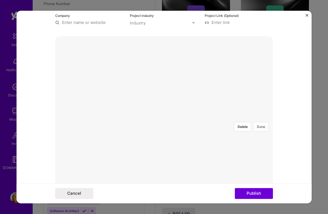
click at [264, 122] on button "Done" at bounding box center [260, 127] width 15 height 10
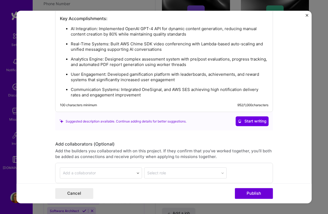
scroll to position [613, 0]
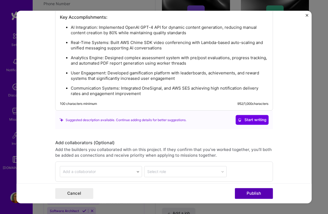
click at [257, 195] on button "Publish" at bounding box center [254, 193] width 38 height 11
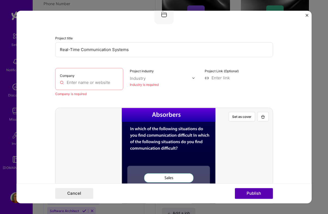
scroll to position [36, 0]
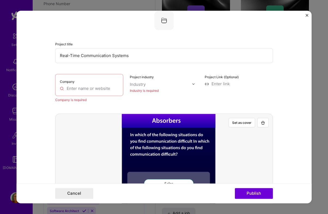
click at [101, 87] on input "text" at bounding box center [89, 89] width 59 height 6
click at [308, 17] on form "Editing suggested project This project is suggested based on your LinkedIn, res…" at bounding box center [163, 107] width 295 height 193
click at [308, 15] on form "Editing suggested project This project is suggested based on your LinkedIn, res…" at bounding box center [163, 107] width 295 height 193
click at [307, 15] on img "Close" at bounding box center [306, 15] width 3 height 3
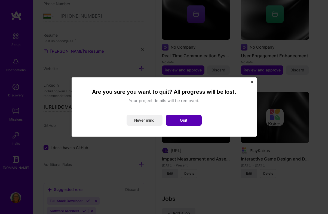
click at [185, 117] on button "Quit" at bounding box center [184, 120] width 36 height 11
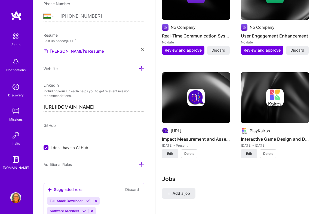
scroll to position [882, 0]
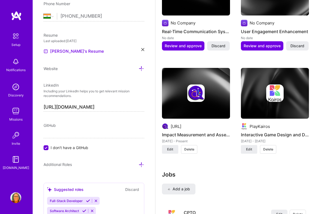
click at [187, 120] on div "[URL] Impact Measurement and Assessment [DATE] - Present Edit Delete" at bounding box center [196, 106] width 68 height 76
click at [188, 108] on img at bounding box center [196, 93] width 68 height 51
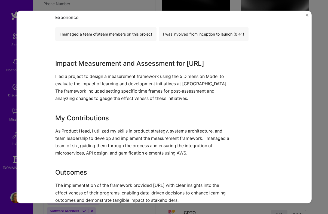
scroll to position [171, 0]
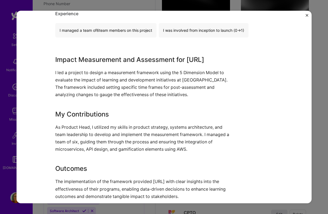
click at [307, 13] on div "Impact Measurement and Assessment [URL] , Role Product Head [DATE] - Present Sk…" at bounding box center [163, 107] width 295 height 193
click at [306, 15] on img "Close" at bounding box center [306, 15] width 3 height 3
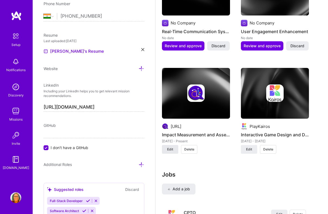
click at [169, 151] on span "Edit" at bounding box center [170, 149] width 6 height 5
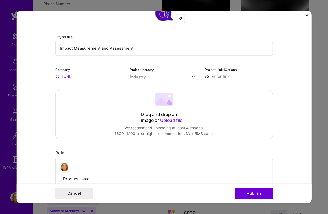
scroll to position [19, 0]
click at [170, 120] on span "Upload file" at bounding box center [171, 119] width 22 height 5
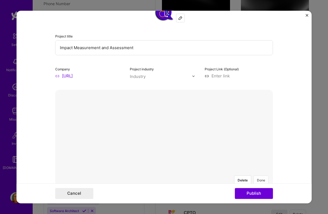
click at [262, 176] on button "Done" at bounding box center [260, 181] width 15 height 10
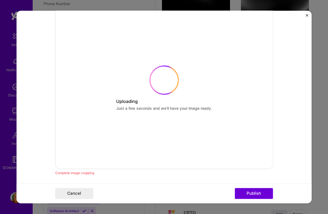
scroll to position [114, 0]
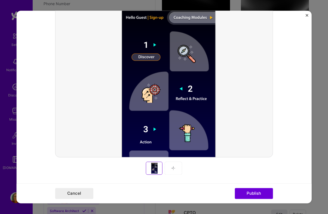
click at [171, 168] on img at bounding box center [173, 168] width 4 height 4
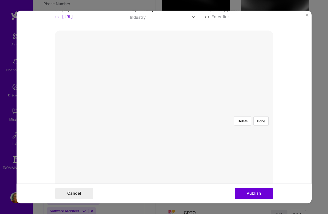
scroll to position [66, 0]
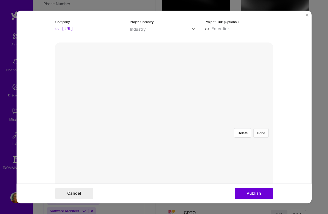
click at [261, 128] on button "Done" at bounding box center [260, 133] width 15 height 10
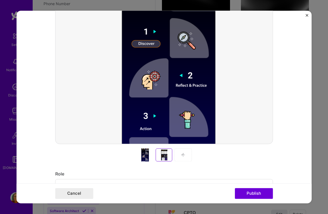
scroll to position [128, 0]
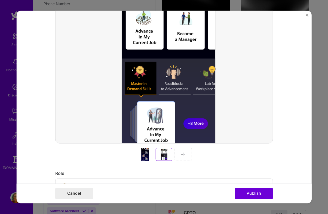
click at [184, 151] on div at bounding box center [182, 154] width 17 height 13
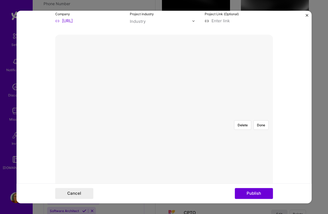
scroll to position [73, 0]
click at [261, 121] on button "Done" at bounding box center [260, 126] width 15 height 10
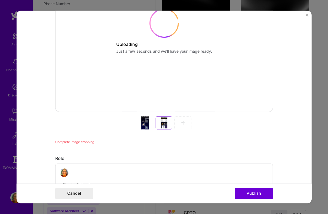
scroll to position [182, 0]
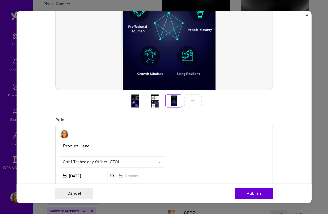
click at [191, 100] on img at bounding box center [193, 101] width 4 height 4
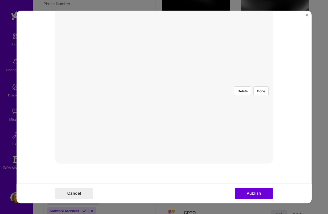
scroll to position [58, 0]
click at [263, 136] on button "Done" at bounding box center [260, 141] width 15 height 10
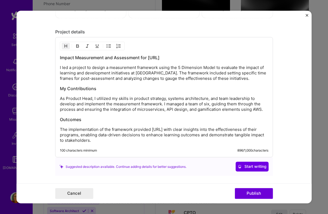
scroll to position [522, 0]
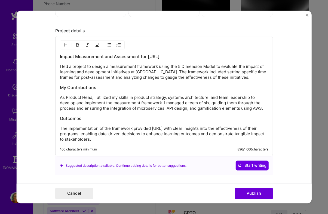
drag, startPoint x: 111, startPoint y: 142, endPoint x: 46, endPoint y: 56, distance: 108.0
click at [46, 56] on form "Project title Impact Measurement and Assessment Company [URL] Project industry …" at bounding box center [163, 107] width 295 height 193
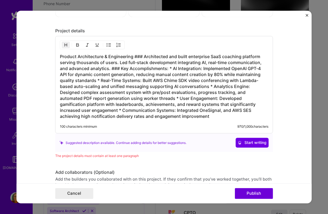
click at [139, 57] on h3 "Product Architecture & Engineering ### Architected and built enterprise SaaS co…" at bounding box center [164, 87] width 208 height 66
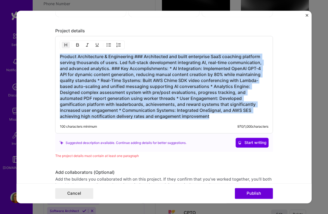
click at [139, 57] on h3 "Product Architecture & Engineering ### Architected and built enterprise SaaS co…" at bounding box center [164, 87] width 208 height 66
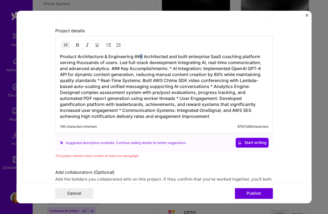
click at [139, 57] on h3 "Product Architecture & Engineering ### Architected and built enterprise SaaS co…" at bounding box center [164, 87] width 208 height 66
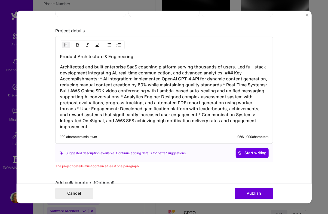
click at [233, 74] on h3 "Architected and built enterprise SaaS coaching platform serving thousands of us…" at bounding box center [164, 97] width 208 height 66
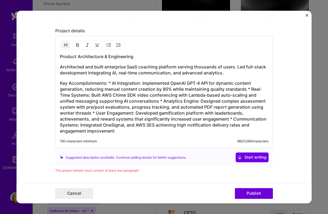
click at [112, 83] on h3 "Key Accomplishments: * AI Integration: Implemented OpenAI GPT-4 API for dynamic…" at bounding box center [164, 107] width 208 height 54
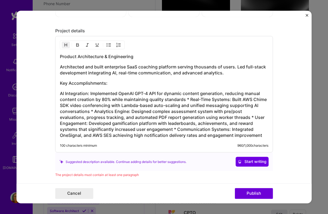
click at [190, 100] on h3 "AI Integration: Implemented OpenAI GPT-4 API for dynamic content generation, re…" at bounding box center [164, 115] width 208 height 48
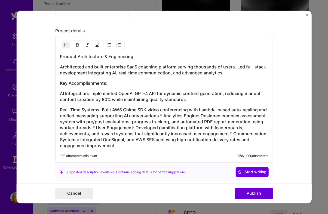
click at [162, 116] on h3 "Real-Time Systems: Built AWS Chime SDK video conferencing with Lambda-based aut…" at bounding box center [164, 128] width 208 height 42
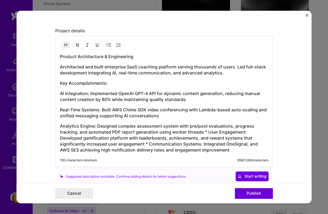
click at [208, 131] on h3 "Analytics Engine: Designed complex assessment system with pre/post evaluations,…" at bounding box center [164, 138] width 208 height 30
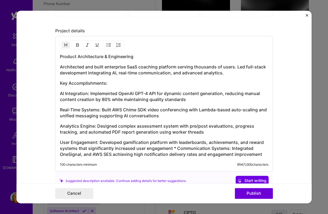
click at [177, 150] on h3 "User Engagement: Developed gamification platform with leaderboards, achievement…" at bounding box center [164, 149] width 208 height 18
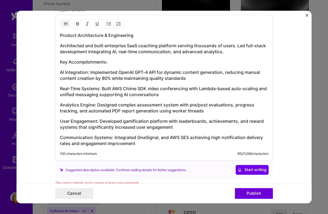
scroll to position [544, 0]
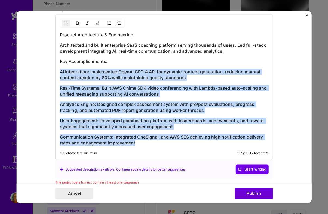
drag, startPoint x: 144, startPoint y: 145, endPoint x: 59, endPoint y: 73, distance: 112.2
click at [59, 73] on div "Product Architecture & Engineering Architected and built enterprise SaaS coachi…" at bounding box center [163, 87] width 217 height 146
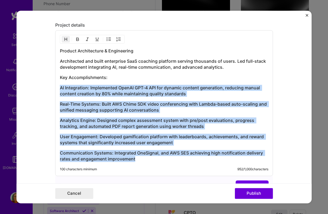
scroll to position [527, 0]
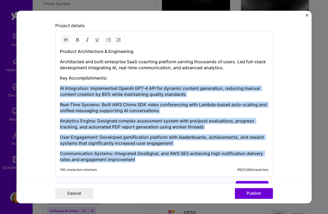
click at [110, 42] on img "button" at bounding box center [109, 40] width 4 height 4
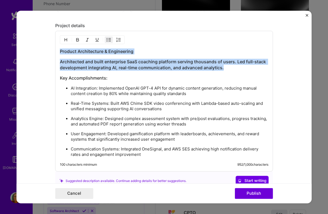
click at [151, 142] on ul "AI Integration: Implemented OpenAI GPT-4 API for dynamic content generation, re…" at bounding box center [164, 122] width 208 height 72
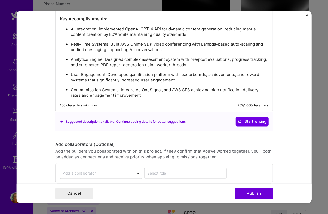
scroll to position [635, 0]
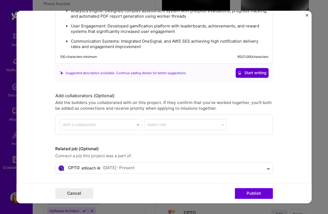
click at [254, 76] on button "Start writing" at bounding box center [251, 73] width 33 height 10
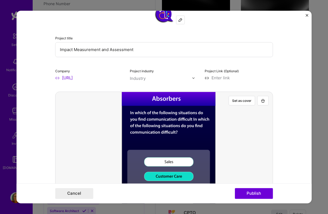
scroll to position [0, 0]
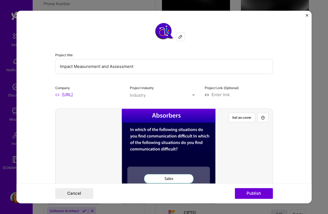
click at [192, 71] on input "Impact Measurement and Assessment" at bounding box center [163, 66] width 217 height 15
type input "L"
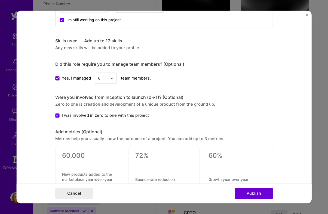
scroll to position [341, 0]
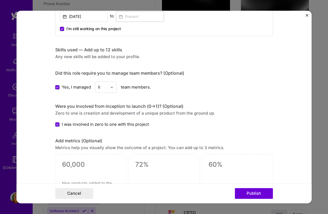
type input "Koach AI Technical Aspects"
click at [103, 88] on input "text" at bounding box center [103, 87] width 10 height 6
click at [110, 142] on div "5" at bounding box center [105, 142] width 18 height 10
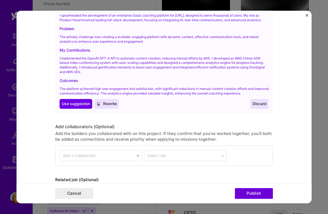
scroll to position [706, 0]
click at [108, 107] on span "Rewrite" at bounding box center [106, 104] width 20 height 5
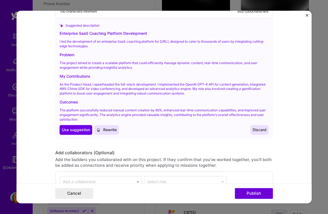
scroll to position [681, 0]
click at [255, 130] on span "Discard" at bounding box center [259, 129] width 14 height 5
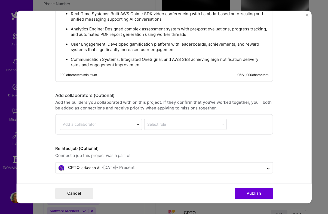
scroll to position [616, 0]
click at [264, 191] on button "Publish" at bounding box center [254, 193] width 38 height 11
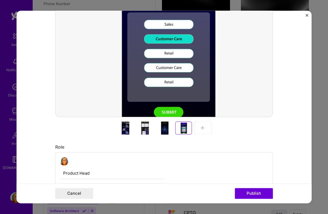
scroll to position [251, 0]
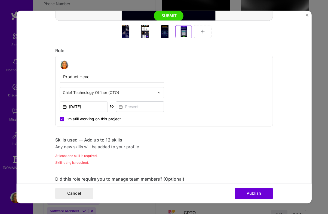
click at [84, 146] on div "Any new skills will be added to your profile." at bounding box center [163, 147] width 217 height 6
click at [112, 157] on div "At least one skill is required." at bounding box center [163, 156] width 217 height 6
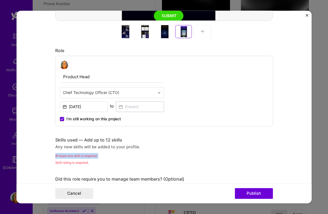
click at [112, 157] on div "At least one skill is required." at bounding box center [163, 156] width 217 height 6
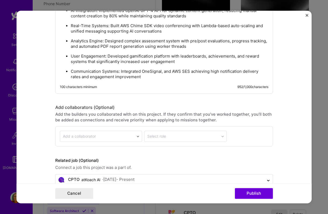
scroll to position [632, 0]
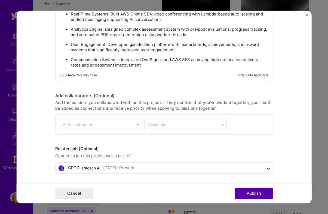
click at [246, 193] on button "Publish" at bounding box center [254, 193] width 38 height 11
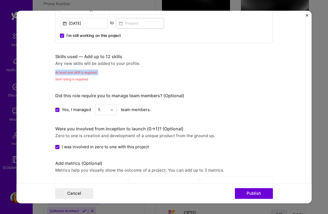
scroll to position [333, 0]
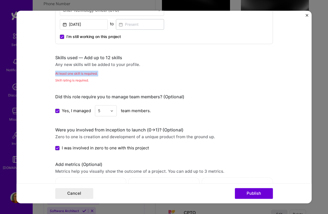
click at [306, 15] on img "Close" at bounding box center [306, 15] width 3 height 3
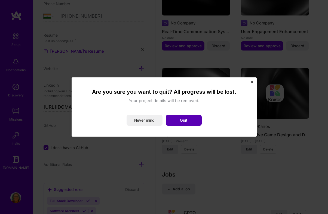
click at [177, 121] on button "Quit" at bounding box center [184, 120] width 36 height 11
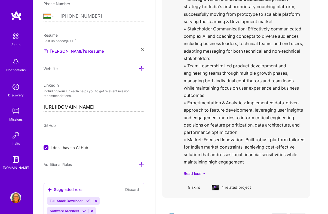
scroll to position [1147, 0]
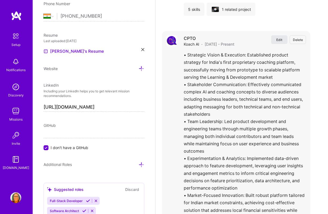
click at [278, 36] on button "Edit" at bounding box center [279, 39] width 16 height 9
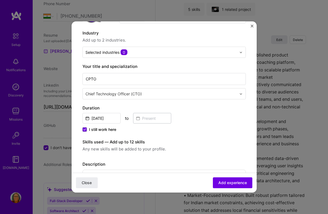
scroll to position [49, 0]
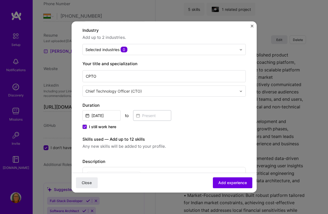
click at [251, 27] on button "Close" at bounding box center [251, 28] width 3 height 6
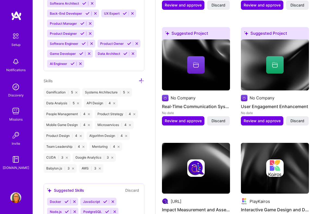
scroll to position [806, 0]
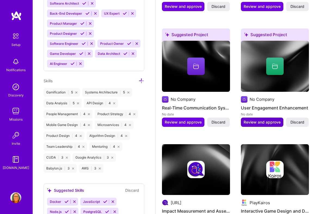
click at [272, 123] on span "Review and approve" at bounding box center [261, 122] width 37 height 5
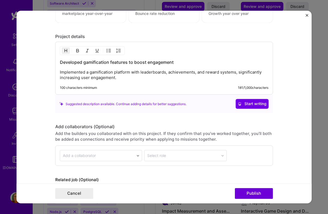
scroll to position [411, 0]
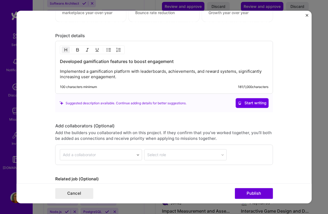
click at [306, 15] on img "Close" at bounding box center [306, 15] width 3 height 3
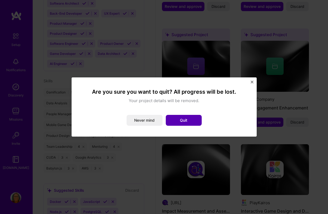
click at [188, 126] on button "Quit" at bounding box center [184, 120] width 36 height 11
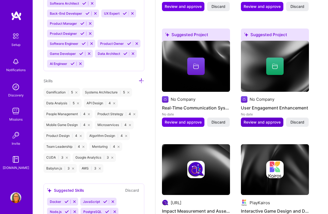
click at [259, 122] on span "Review and approve" at bounding box center [261, 122] width 37 height 5
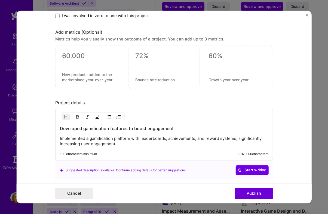
scroll to position [442, 0]
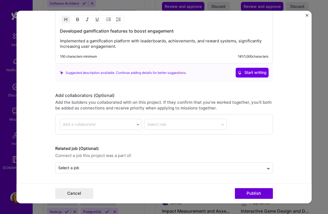
click at [307, 14] on img "Close" at bounding box center [306, 15] width 3 height 3
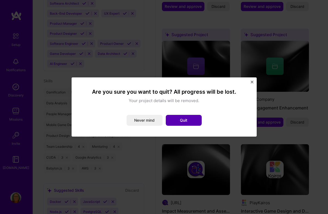
click at [195, 125] on button "Quit" at bounding box center [184, 120] width 36 height 11
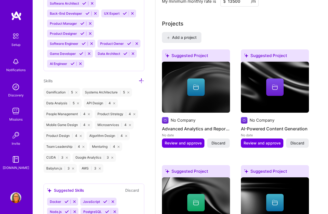
scroll to position [555, 0]
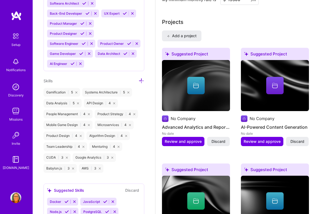
click at [285, 97] on img at bounding box center [275, 85] width 68 height 51
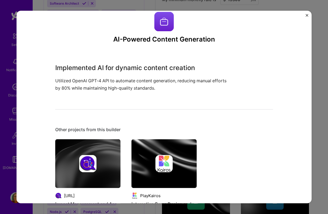
scroll to position [9, 0]
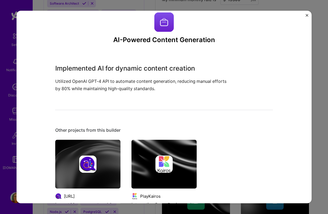
click at [306, 15] on img "Close" at bounding box center [306, 15] width 3 height 3
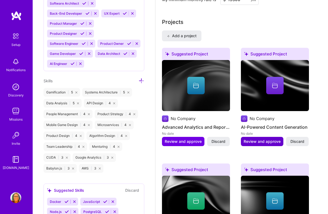
click at [257, 142] on span "Review and approve" at bounding box center [261, 141] width 37 height 5
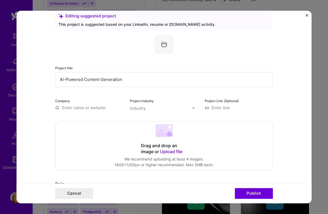
scroll to position [11, 0]
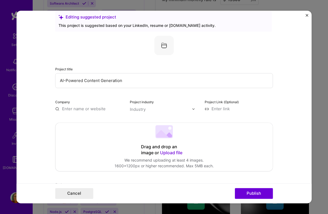
click at [307, 16] on img "Close" at bounding box center [306, 15] width 3 height 3
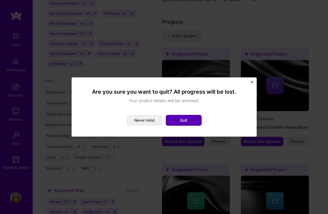
click at [181, 120] on button "Quit" at bounding box center [184, 120] width 36 height 11
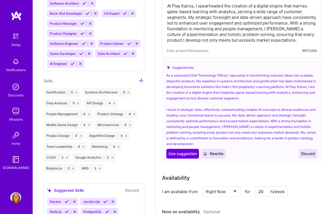
scroll to position [0, 0]
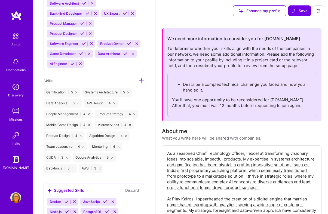
click at [145, 19] on div "Edit photo [PERSON_NAME] Chief Technology Officer (CTO) 25 Years Experience Loc…" at bounding box center [94, 107] width 122 height 214
click at [16, 199] on img at bounding box center [15, 197] width 11 height 11
